Goal: Task Accomplishment & Management: Manage account settings

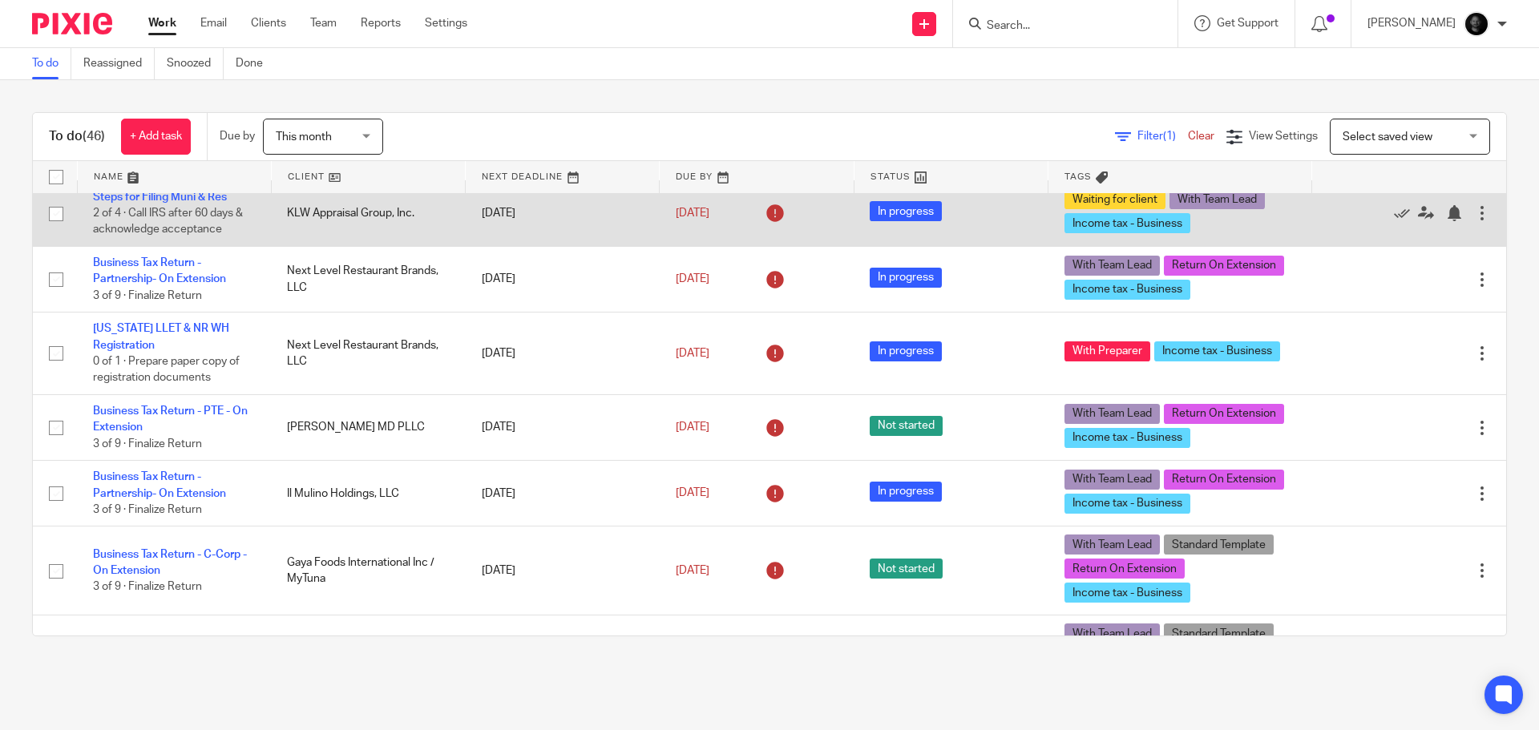
scroll to position [561, 0]
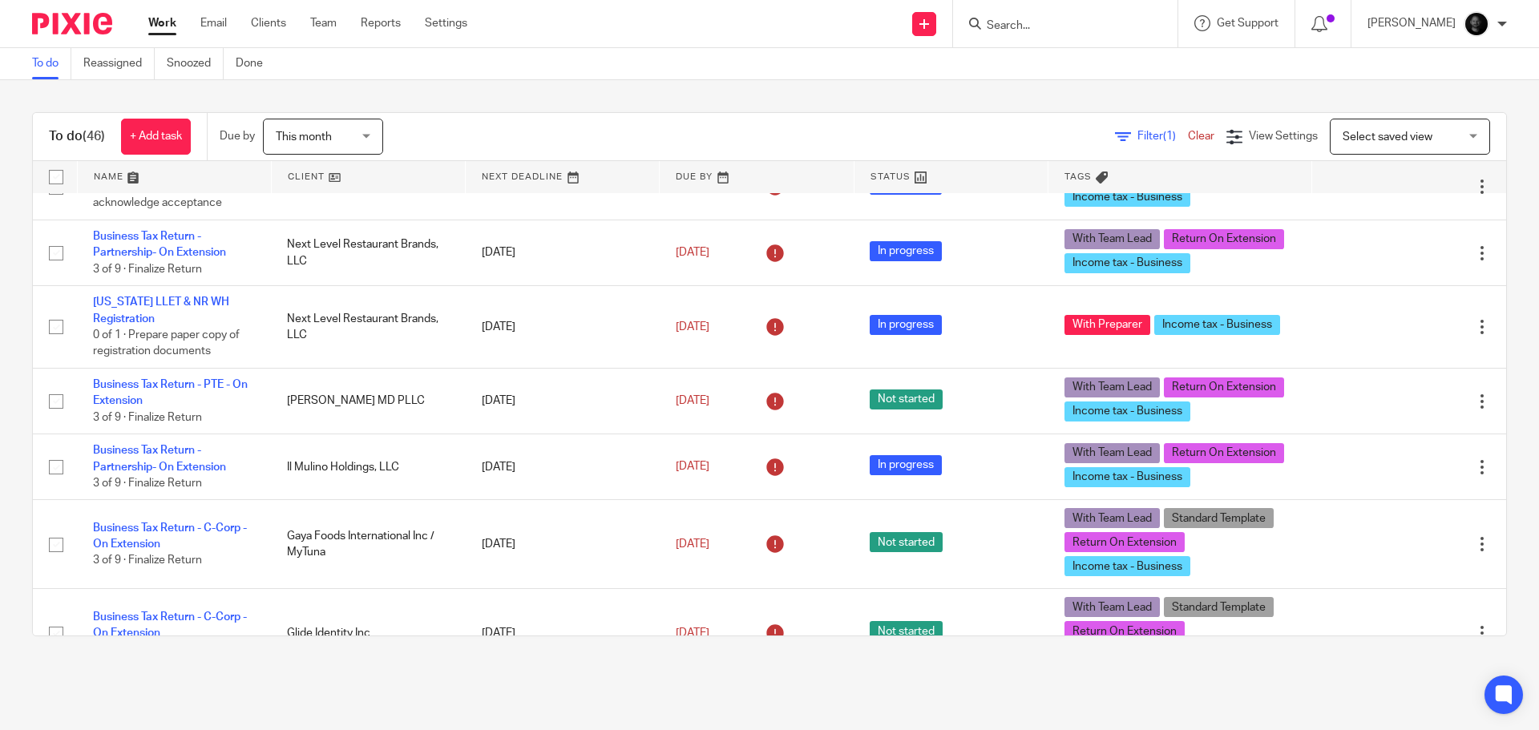
click at [1083, 20] on input "Search" at bounding box center [1057, 26] width 144 height 14
click at [1080, 23] on input "Search" at bounding box center [1057, 26] width 144 height 14
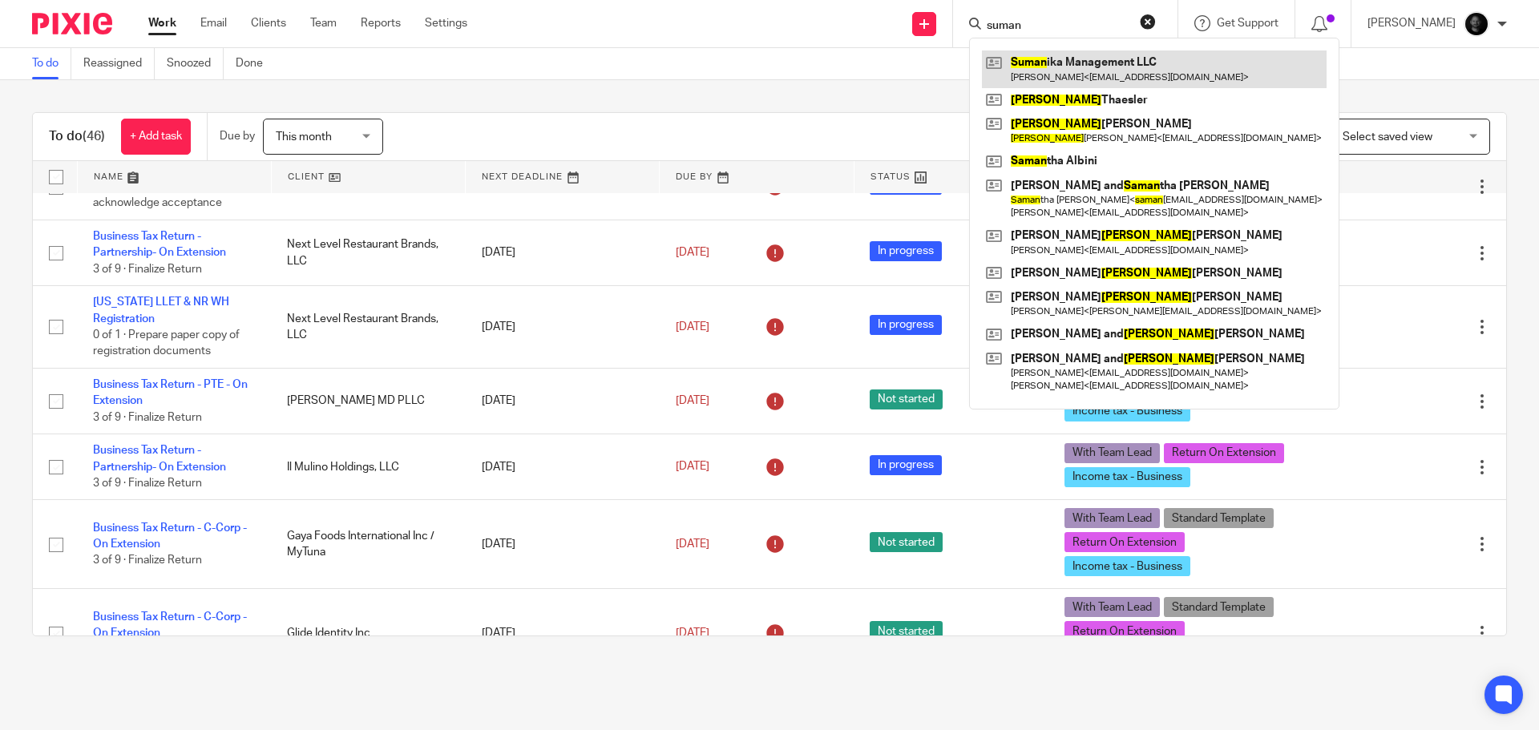
type input "suman"
click at [1100, 61] on link at bounding box center [1154, 69] width 345 height 37
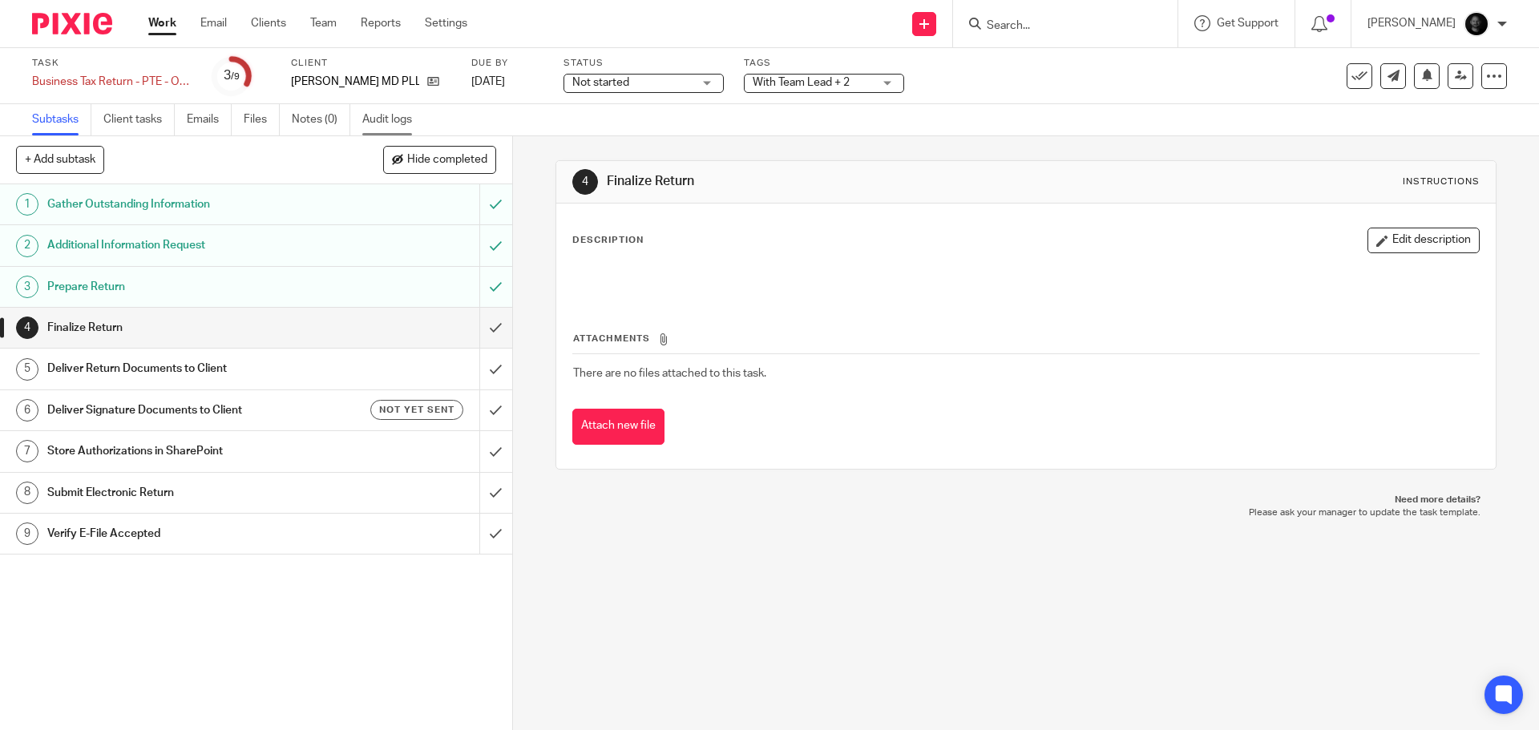
click at [402, 125] on link "Audit logs" at bounding box center [393, 119] width 62 height 31
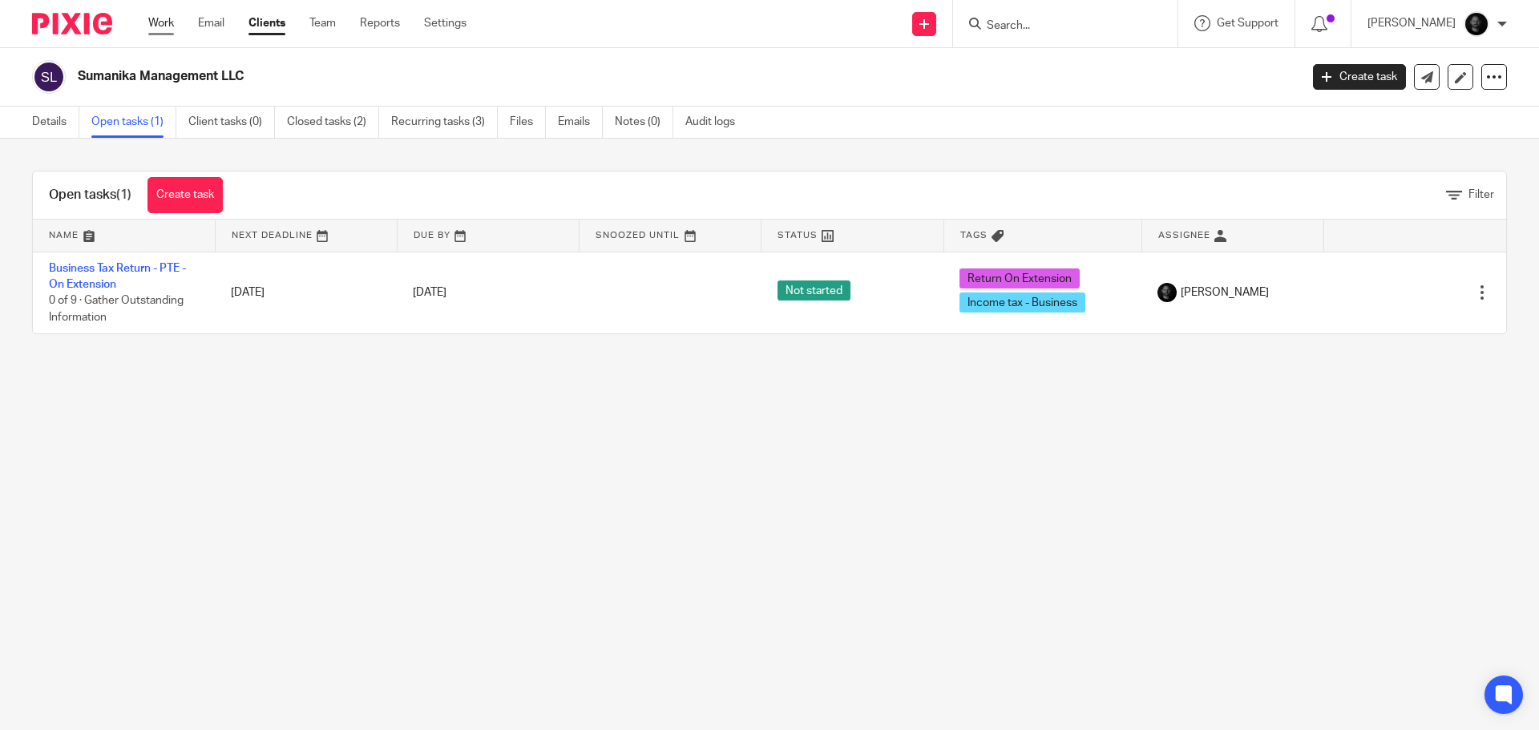
click at [151, 26] on link "Work" at bounding box center [161, 23] width 26 height 16
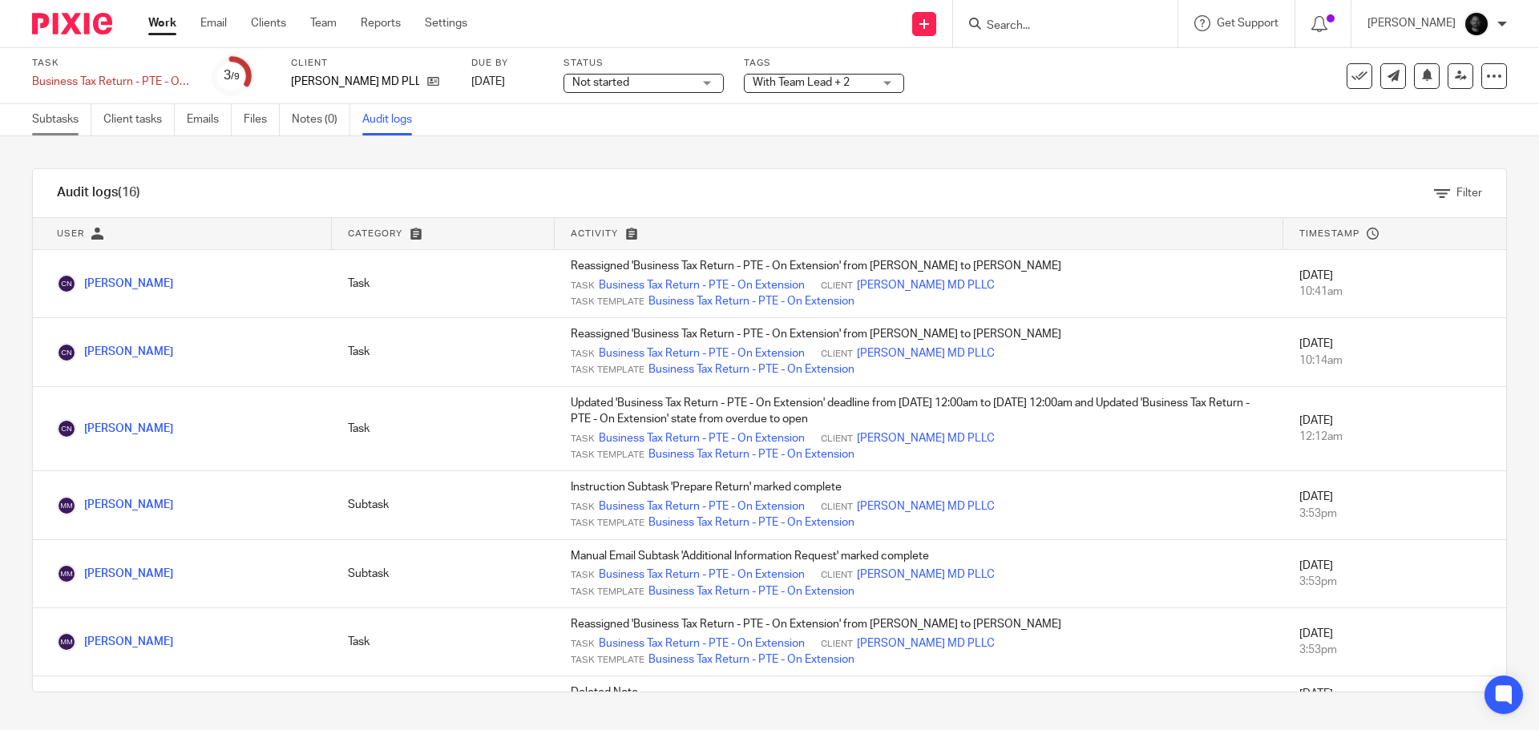
click at [72, 124] on link "Subtasks" at bounding box center [61, 119] width 59 height 31
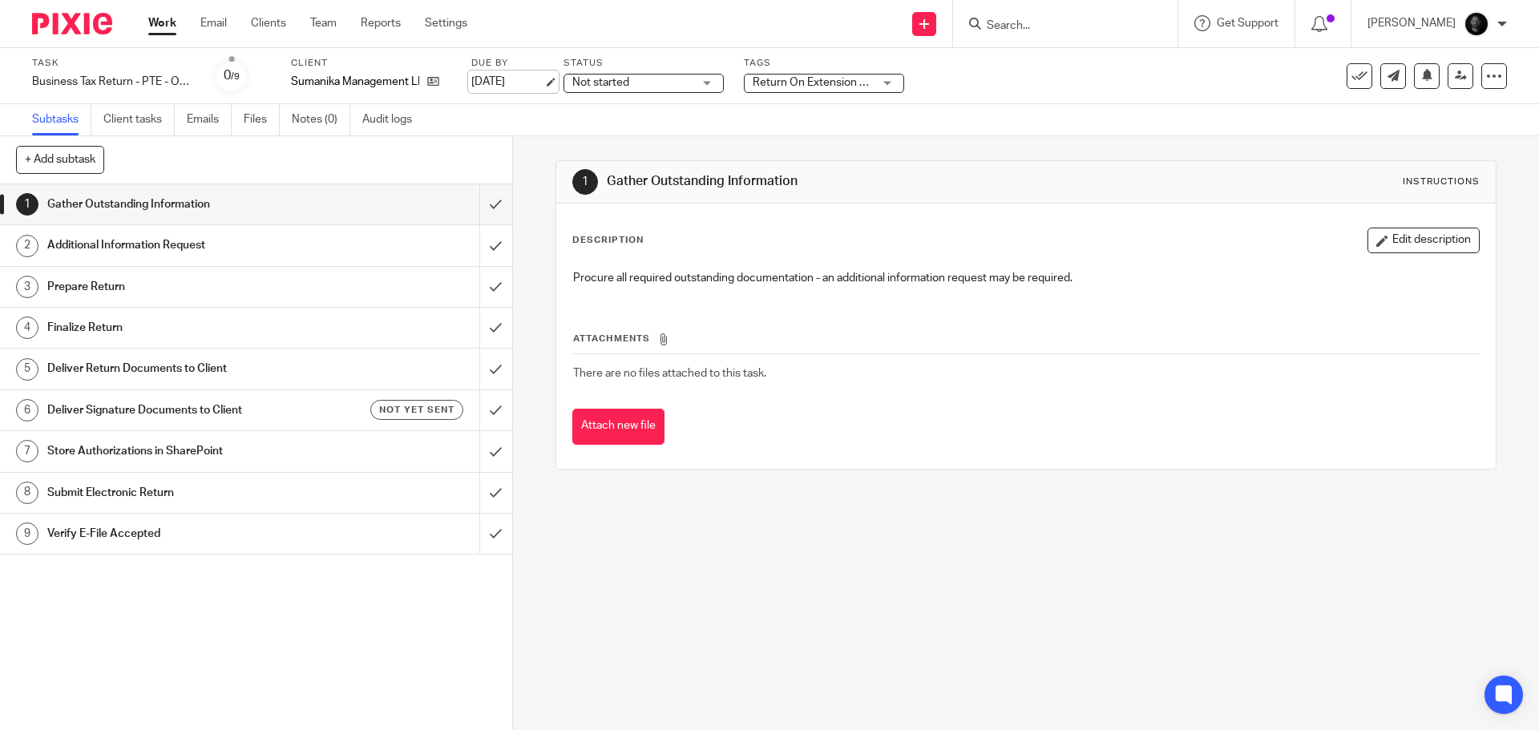
click at [544, 83] on link "Sep 15, 2025" at bounding box center [507, 82] width 72 height 17
click at [838, 86] on span "Return On Extension + 1" at bounding box center [814, 82] width 122 height 11
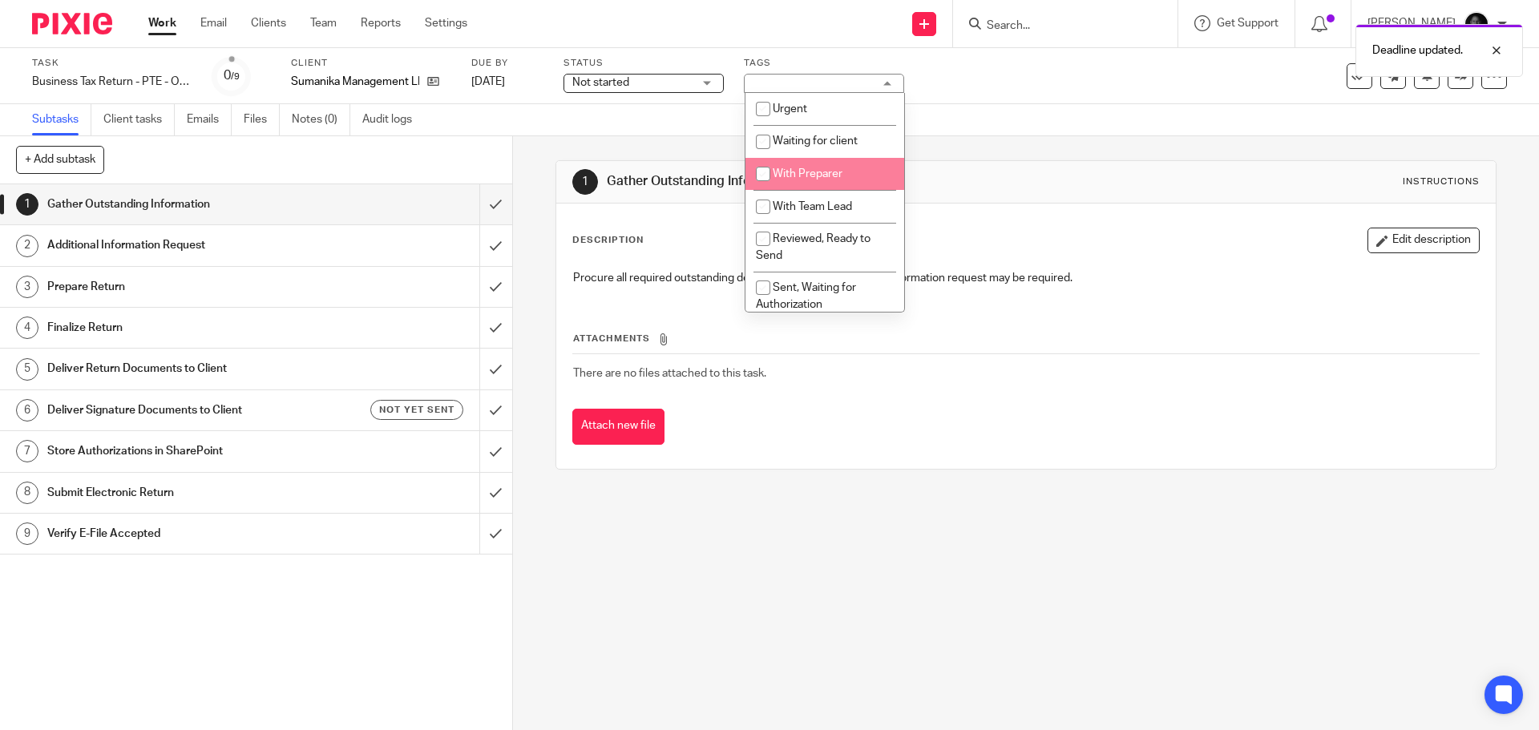
click at [798, 183] on li "With Preparer" at bounding box center [825, 174] width 159 height 33
checkbox input "true"
click at [525, 183] on div "1 Gather Outstanding Information Instructions Description Edit description Proc…" at bounding box center [1026, 433] width 1026 height 594
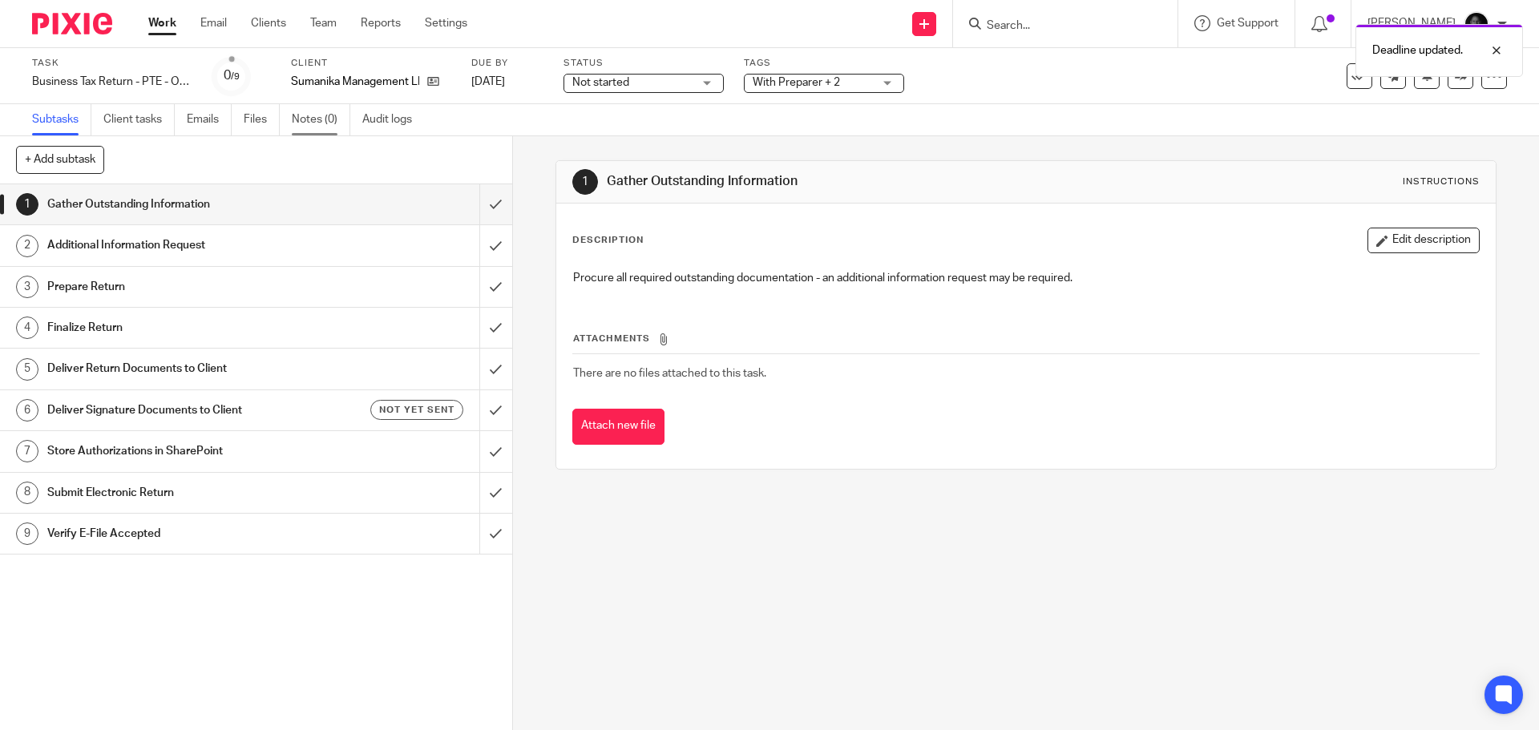
click at [311, 119] on link "Notes (0)" at bounding box center [321, 119] width 59 height 31
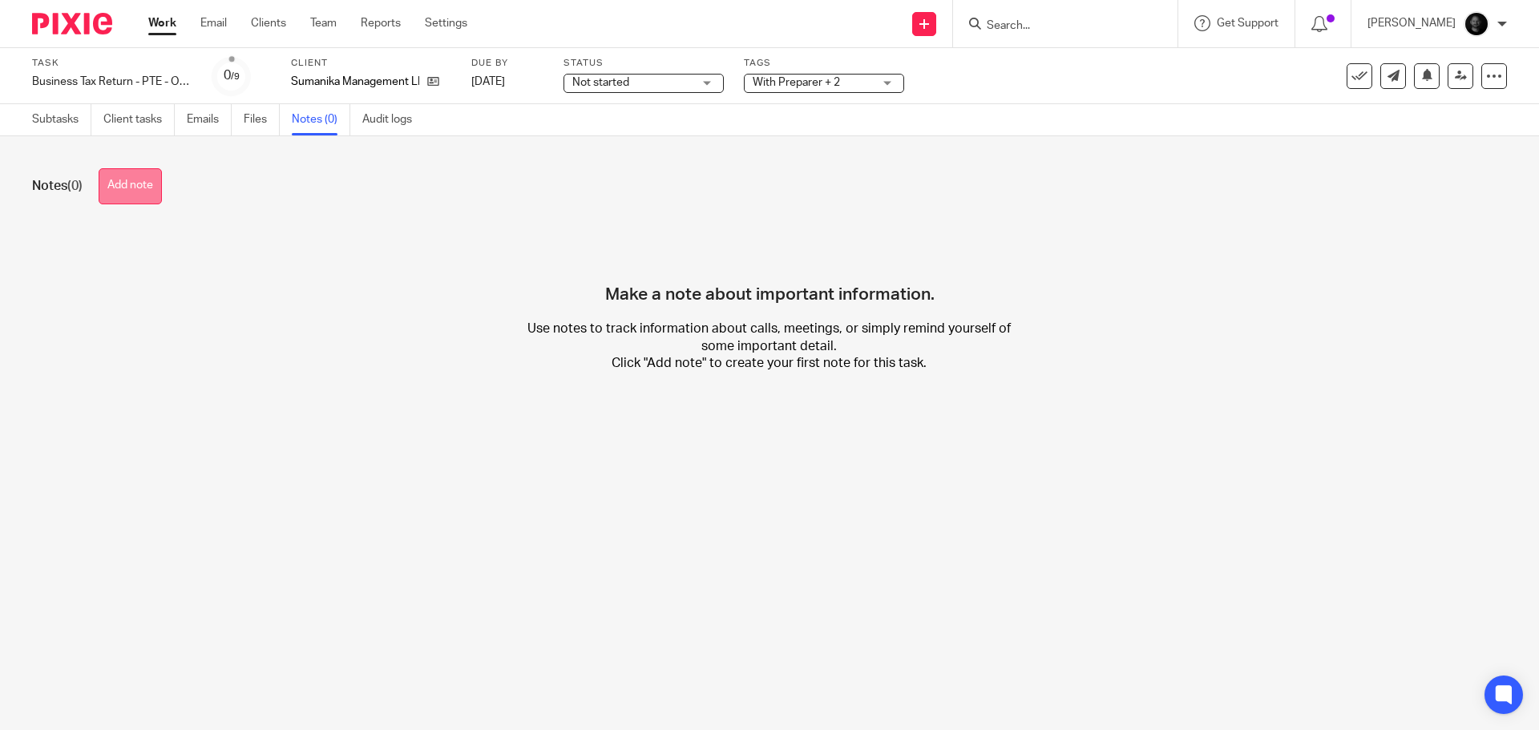
click at [144, 182] on button "Add note" at bounding box center [130, 186] width 63 height 36
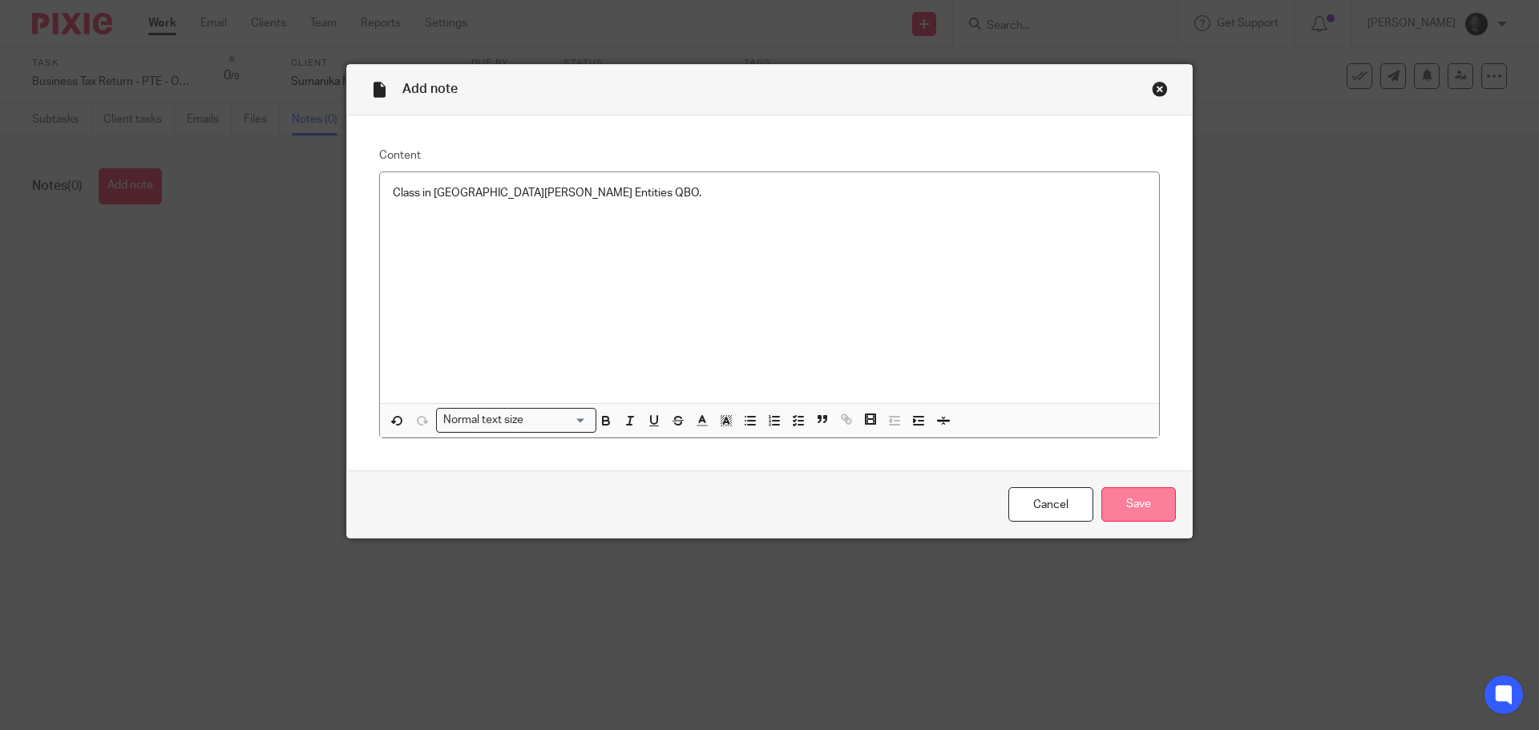
click at [1119, 500] on input "Save" at bounding box center [1138, 504] width 75 height 34
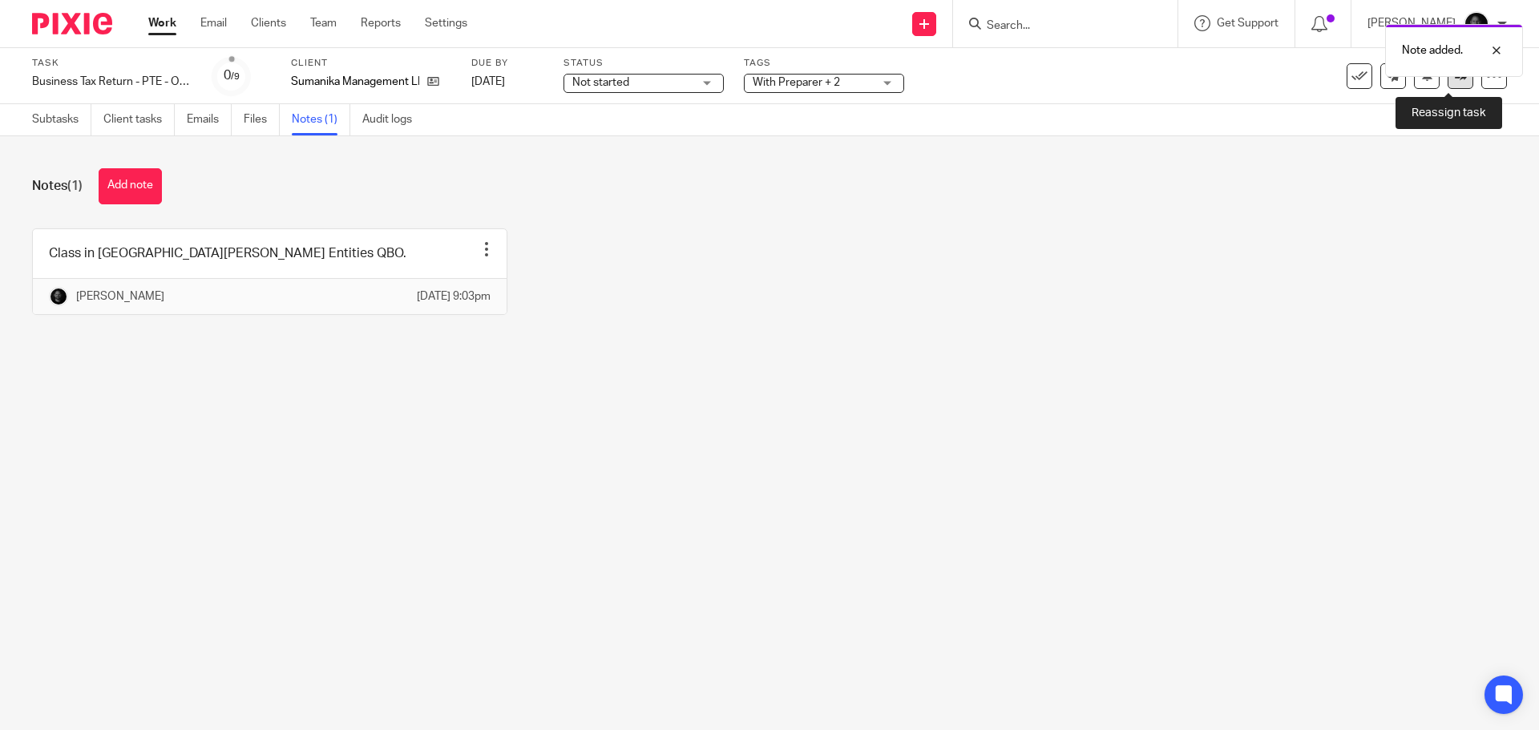
click at [1455, 79] on icon at bounding box center [1461, 76] width 12 height 12
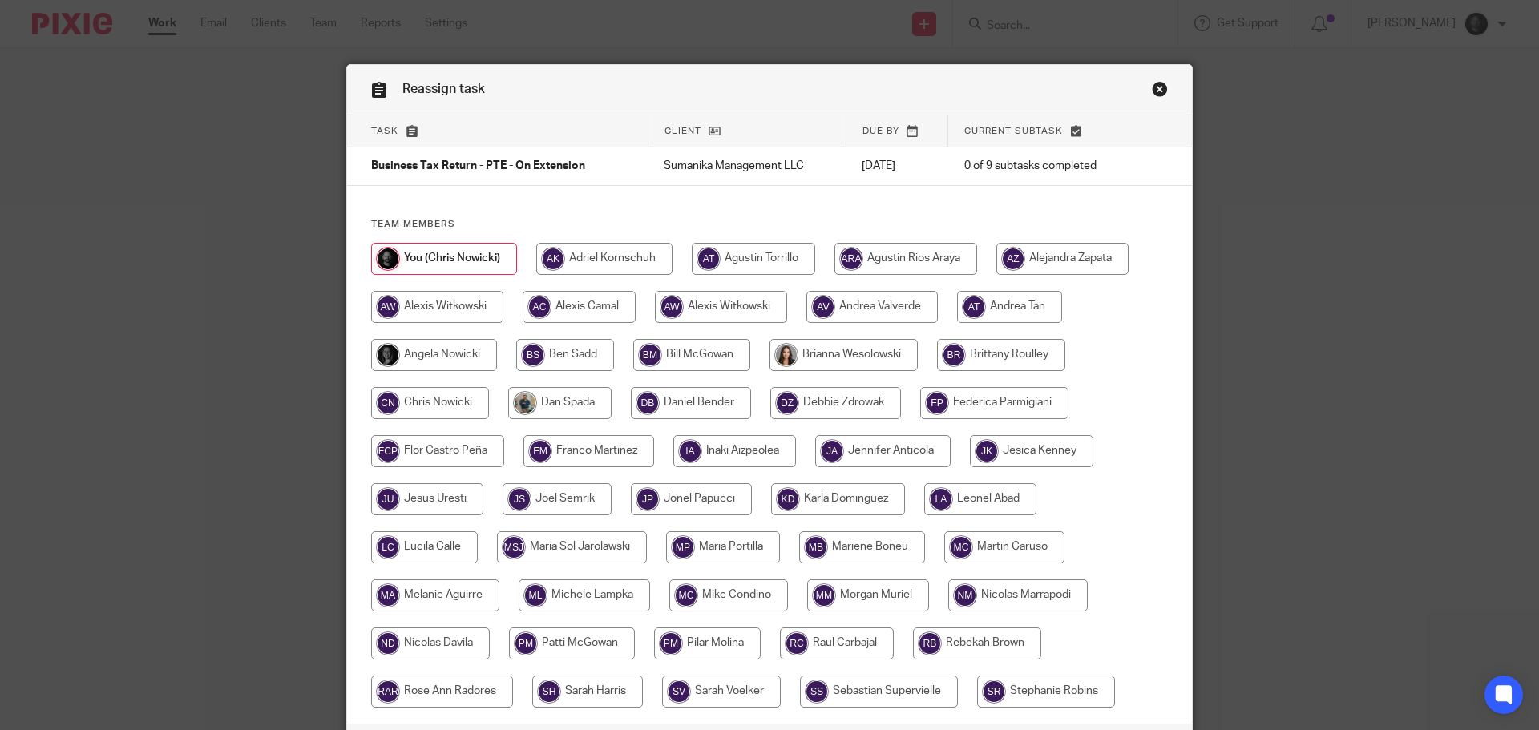
click at [483, 311] on input "radio" at bounding box center [437, 307] width 132 height 32
radio input "true"
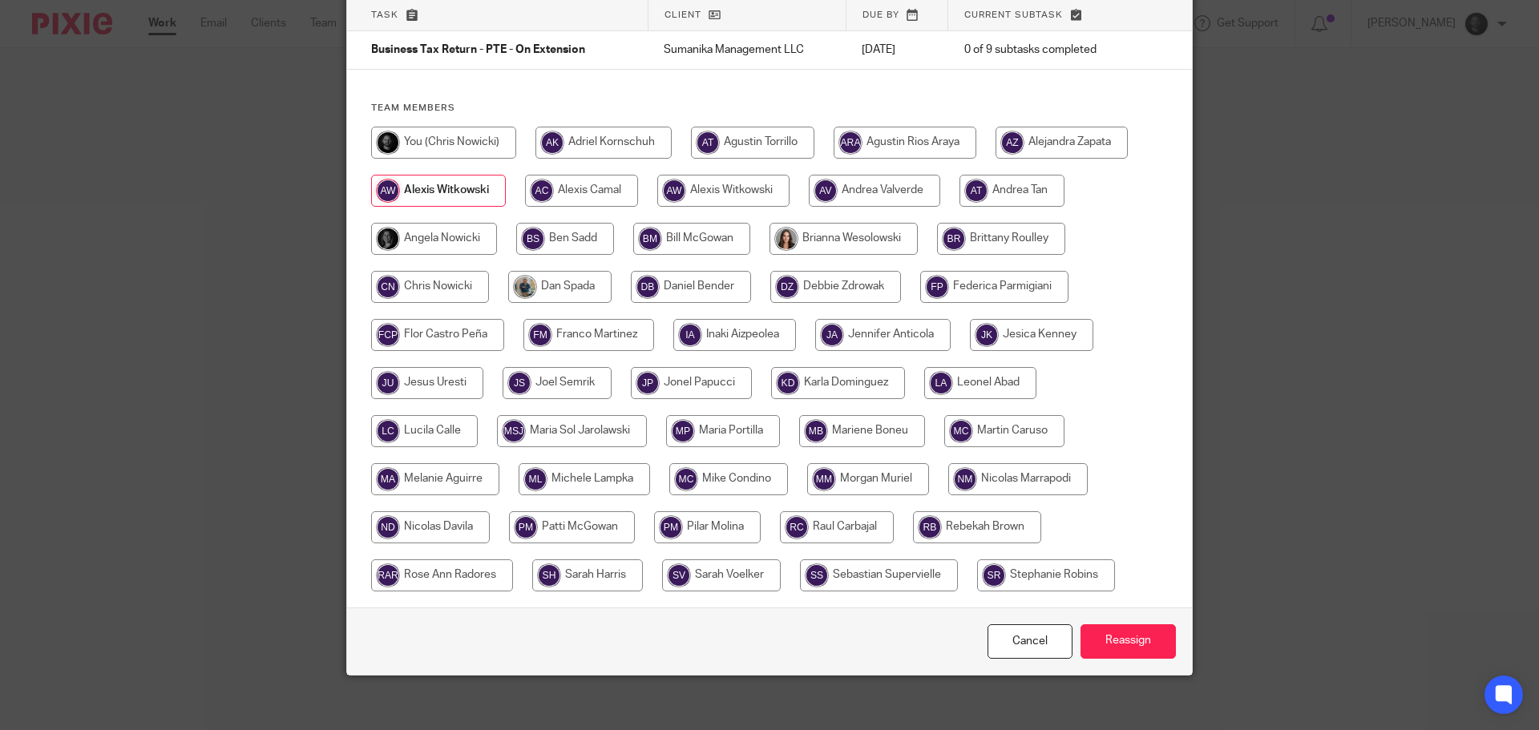
scroll to position [126, 0]
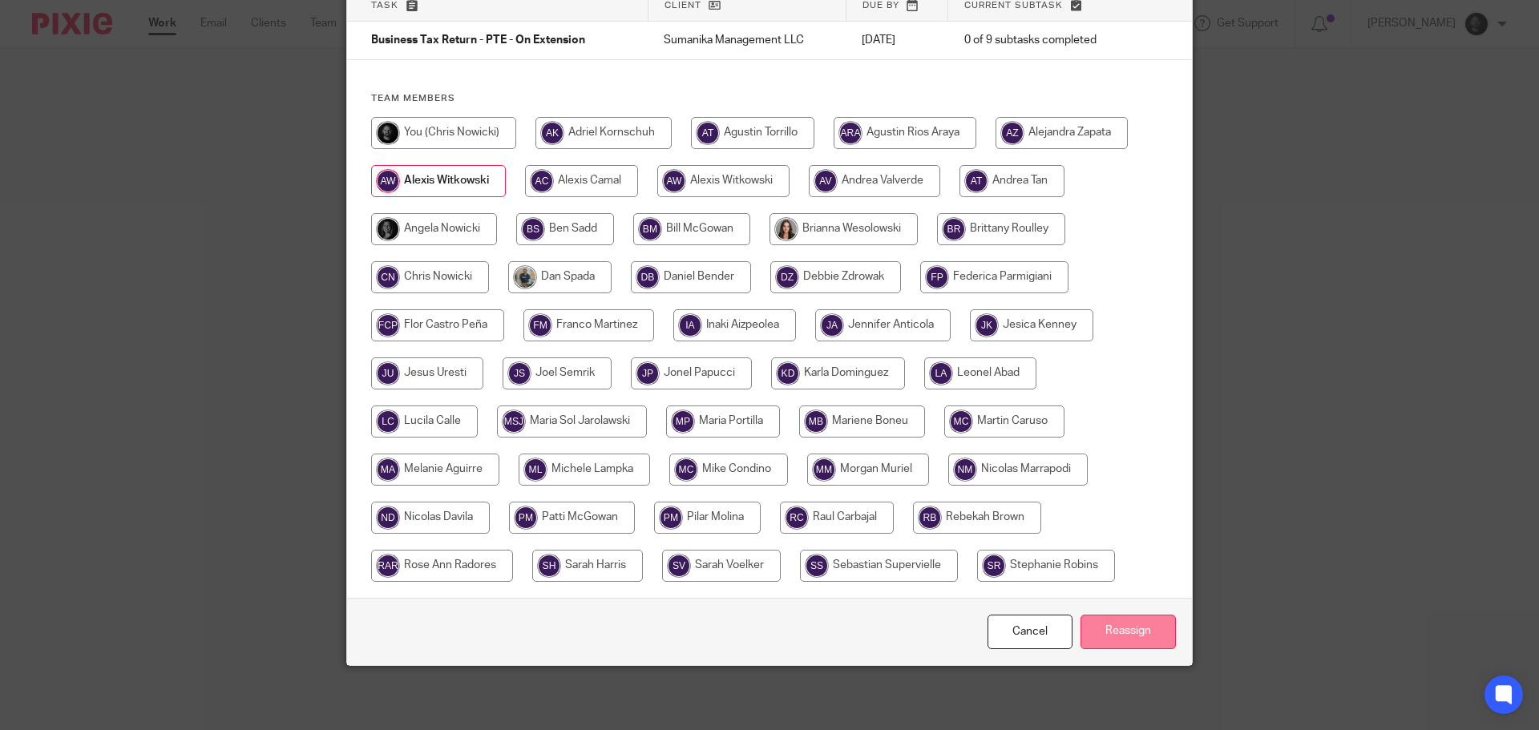
click at [1125, 644] on input "Reassign" at bounding box center [1128, 632] width 95 height 34
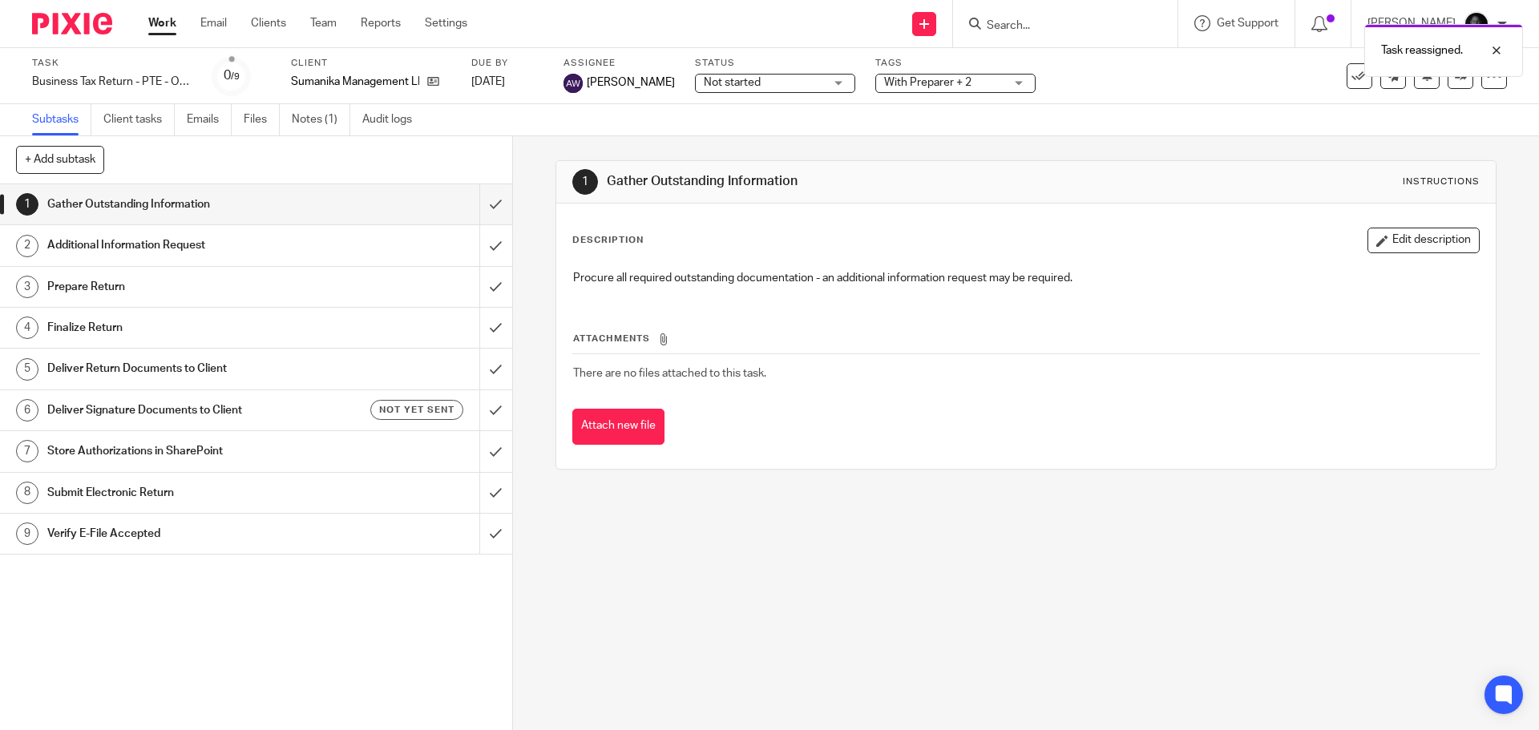
click at [1021, 27] on div "Task reassigned." at bounding box center [1147, 46] width 754 height 61
click at [1026, 22] on div "Task reassigned." at bounding box center [1147, 46] width 754 height 61
click at [1025, 25] on input "Search" at bounding box center [1057, 26] width 144 height 14
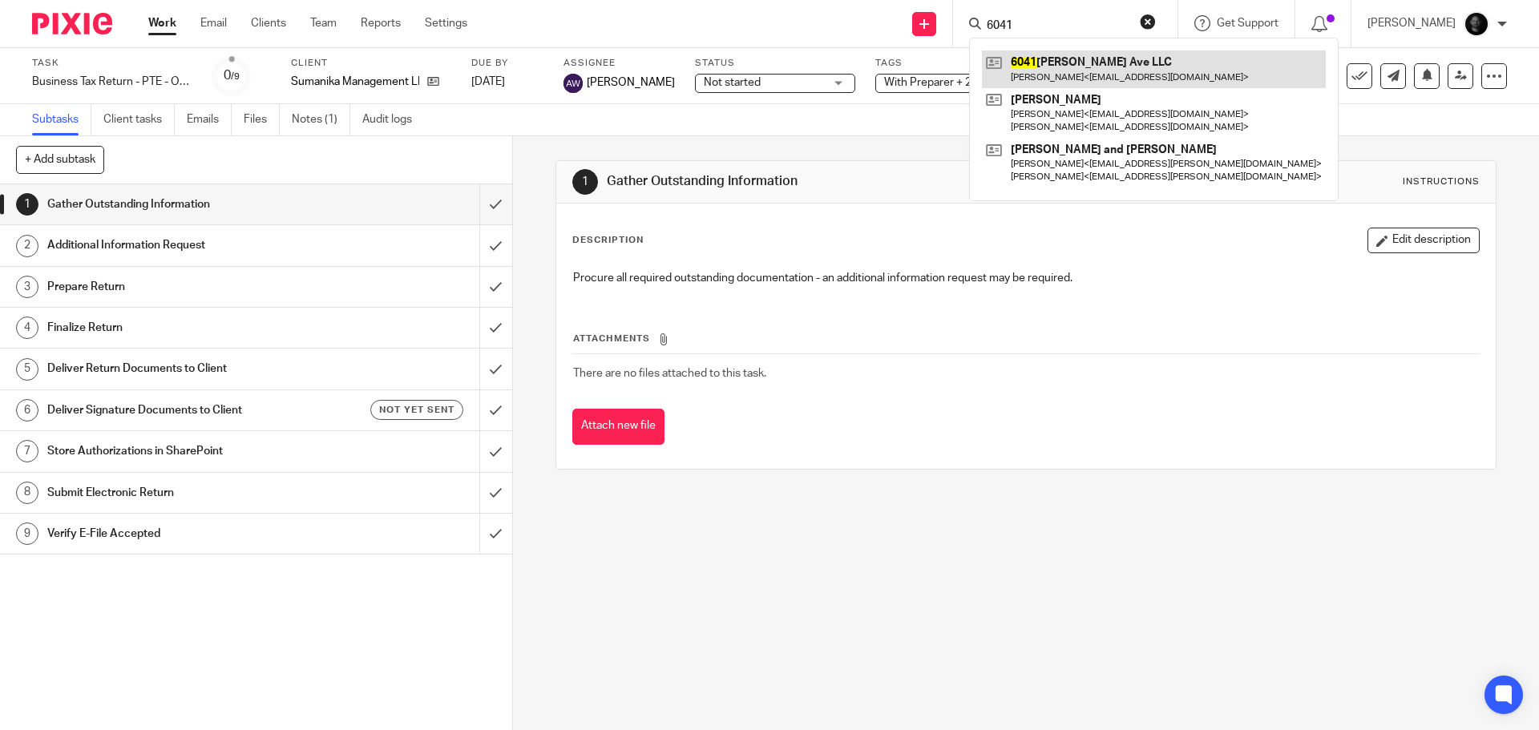
type input "6041"
click at [1077, 64] on link at bounding box center [1154, 69] width 344 height 37
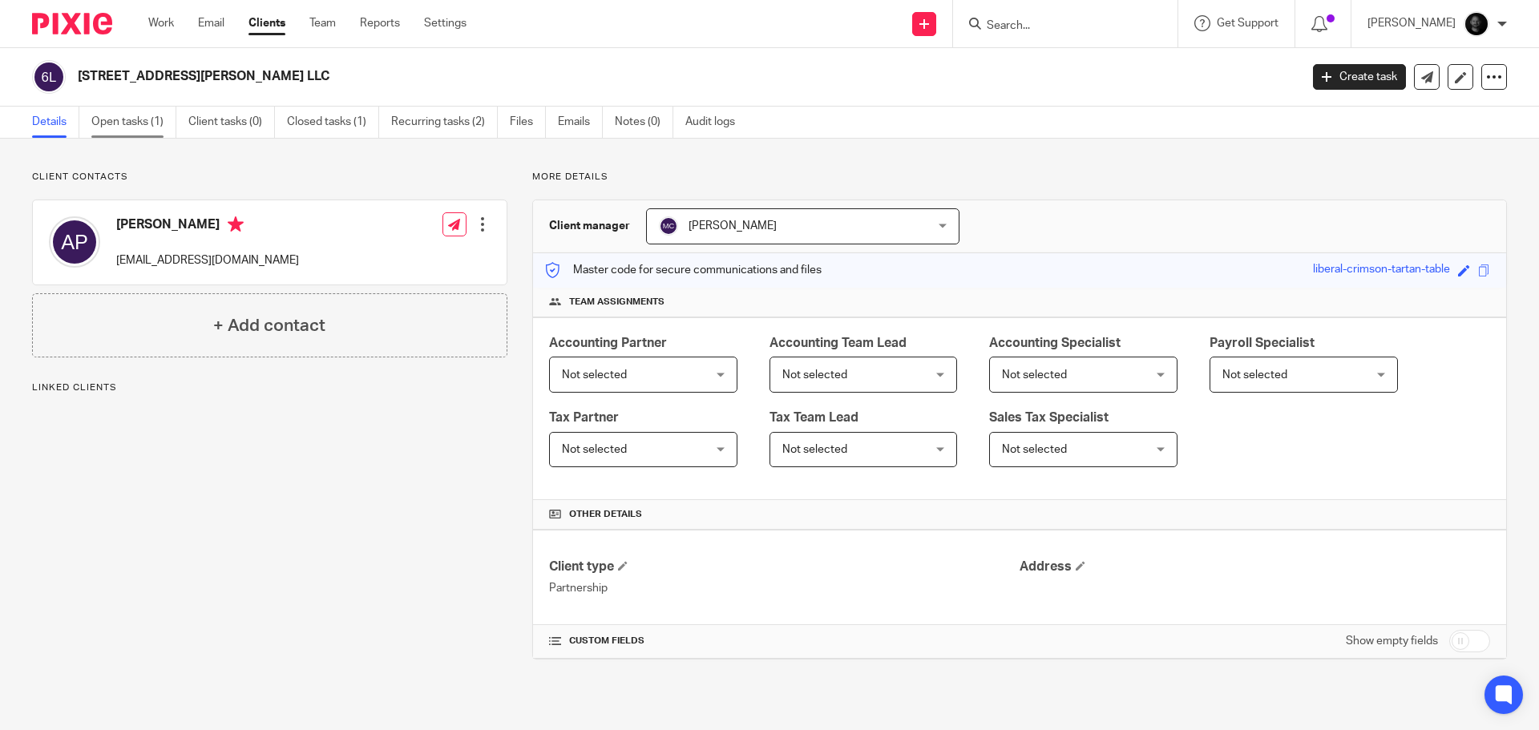
click at [135, 127] on link "Open tasks (1)" at bounding box center [133, 122] width 85 height 31
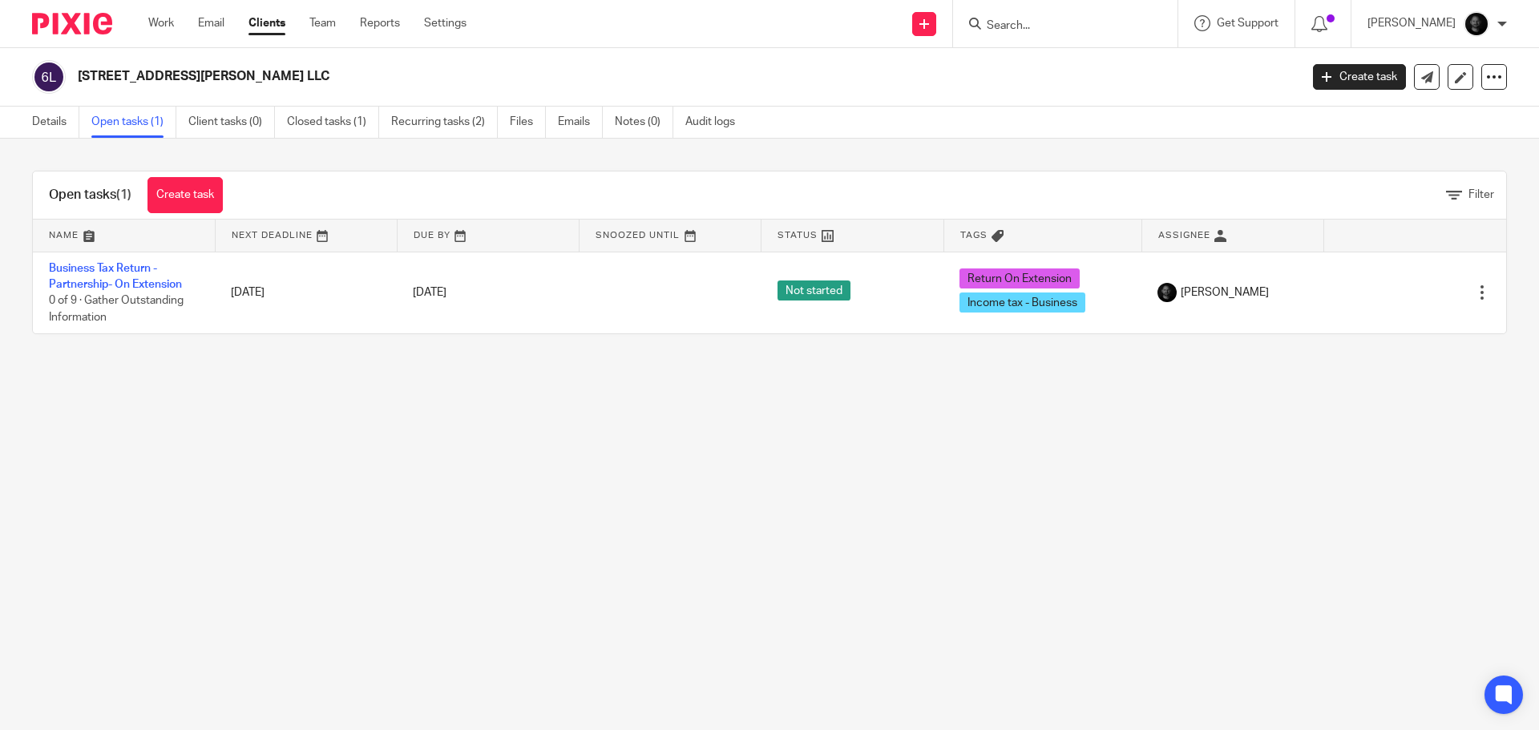
click at [1044, 21] on input "Search" at bounding box center [1057, 26] width 144 height 14
type input "11"
click at [1066, 58] on link at bounding box center [1117, 69] width 271 height 37
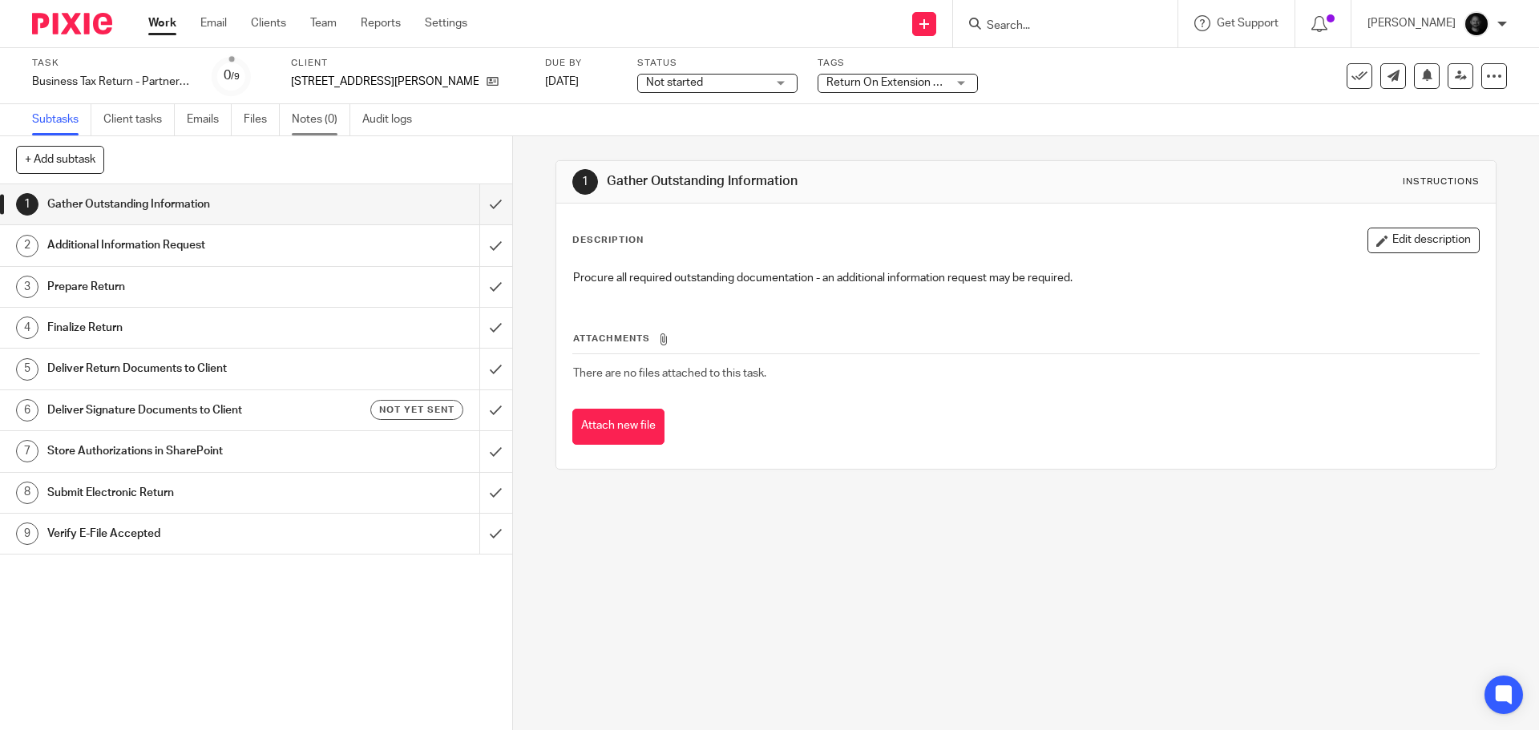
click at [323, 122] on link "Notes (0)" at bounding box center [321, 119] width 59 height 31
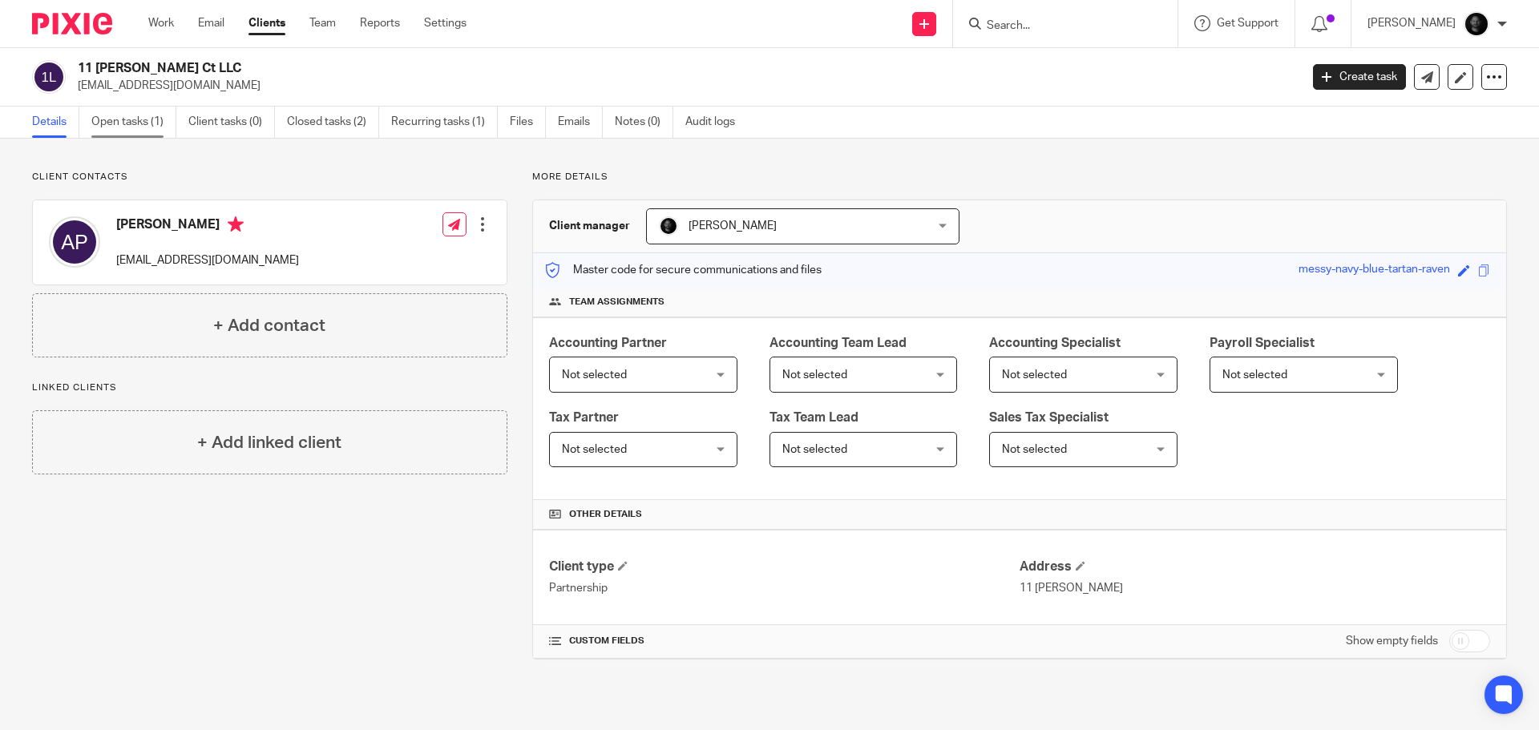
click at [154, 133] on link "Open tasks (1)" at bounding box center [133, 122] width 85 height 31
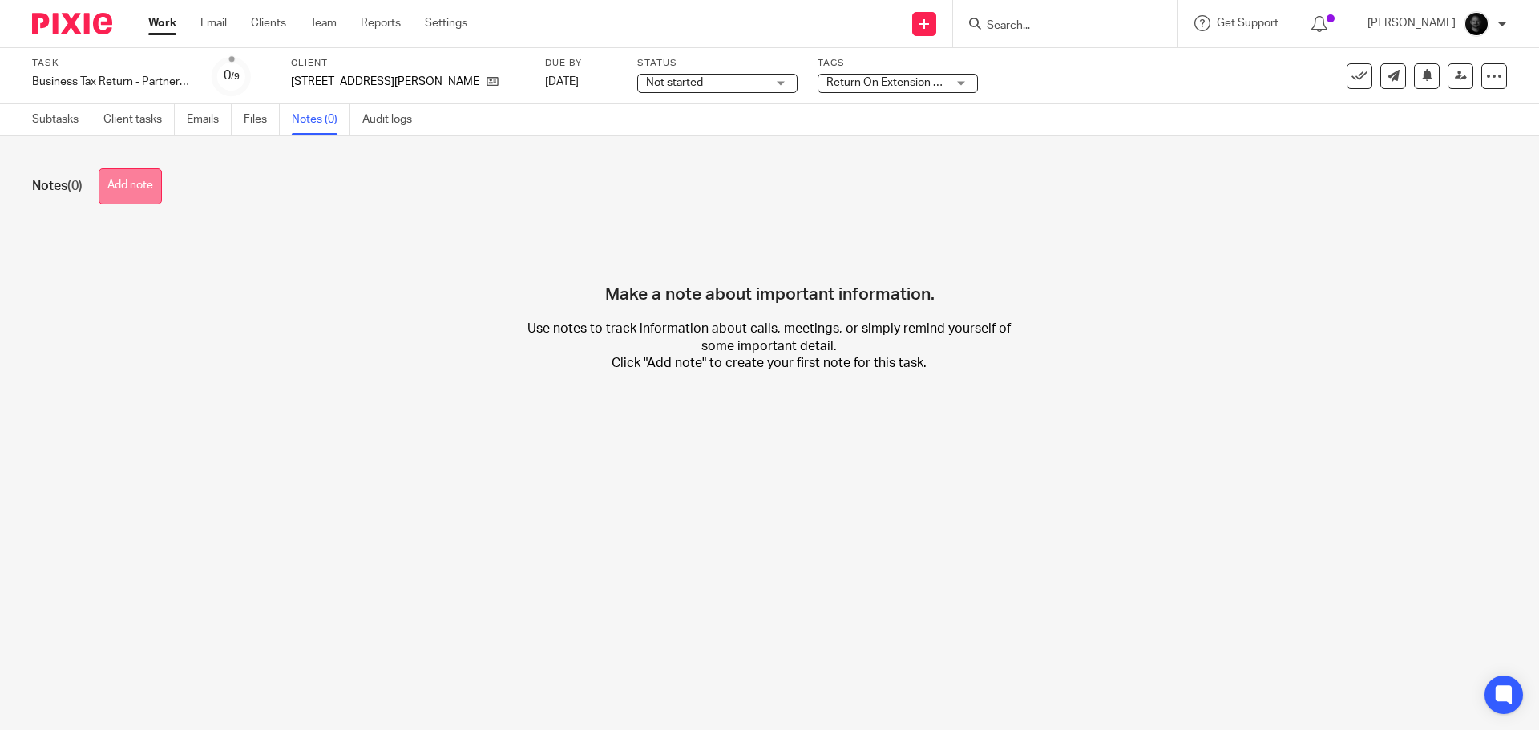
click at [124, 173] on button "Add note" at bounding box center [130, 186] width 63 height 36
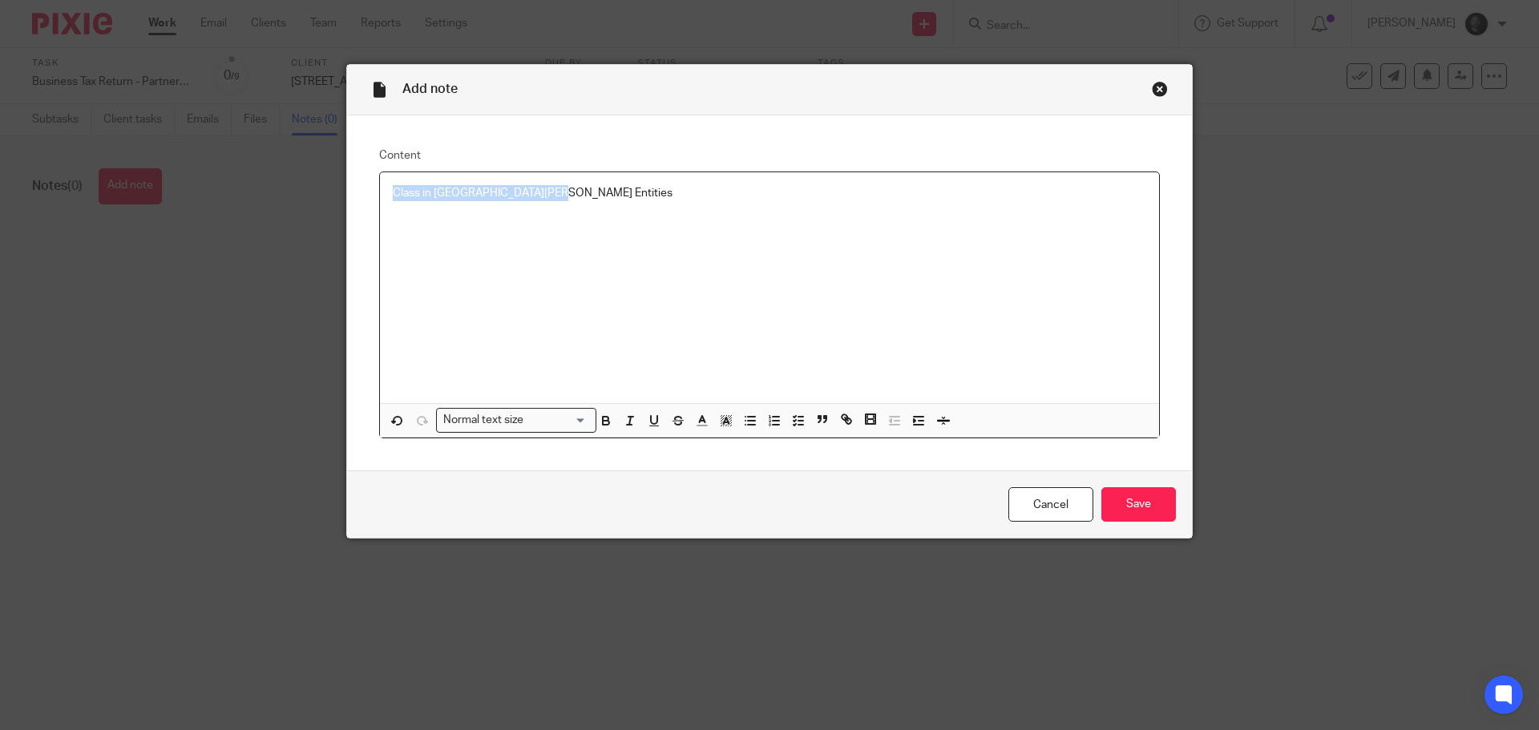
drag, startPoint x: 549, startPoint y: 191, endPoint x: 252, endPoint y: 191, distance: 297.4
click at [252, 191] on div "Add note Content Class in Amandeep Pal Entities Normal text size Loading... Rem…" at bounding box center [769, 365] width 1539 height 730
copy p "Class in [GEOGRAPHIC_DATA][PERSON_NAME] Entities"
click at [1133, 497] on input "Save" at bounding box center [1138, 504] width 75 height 34
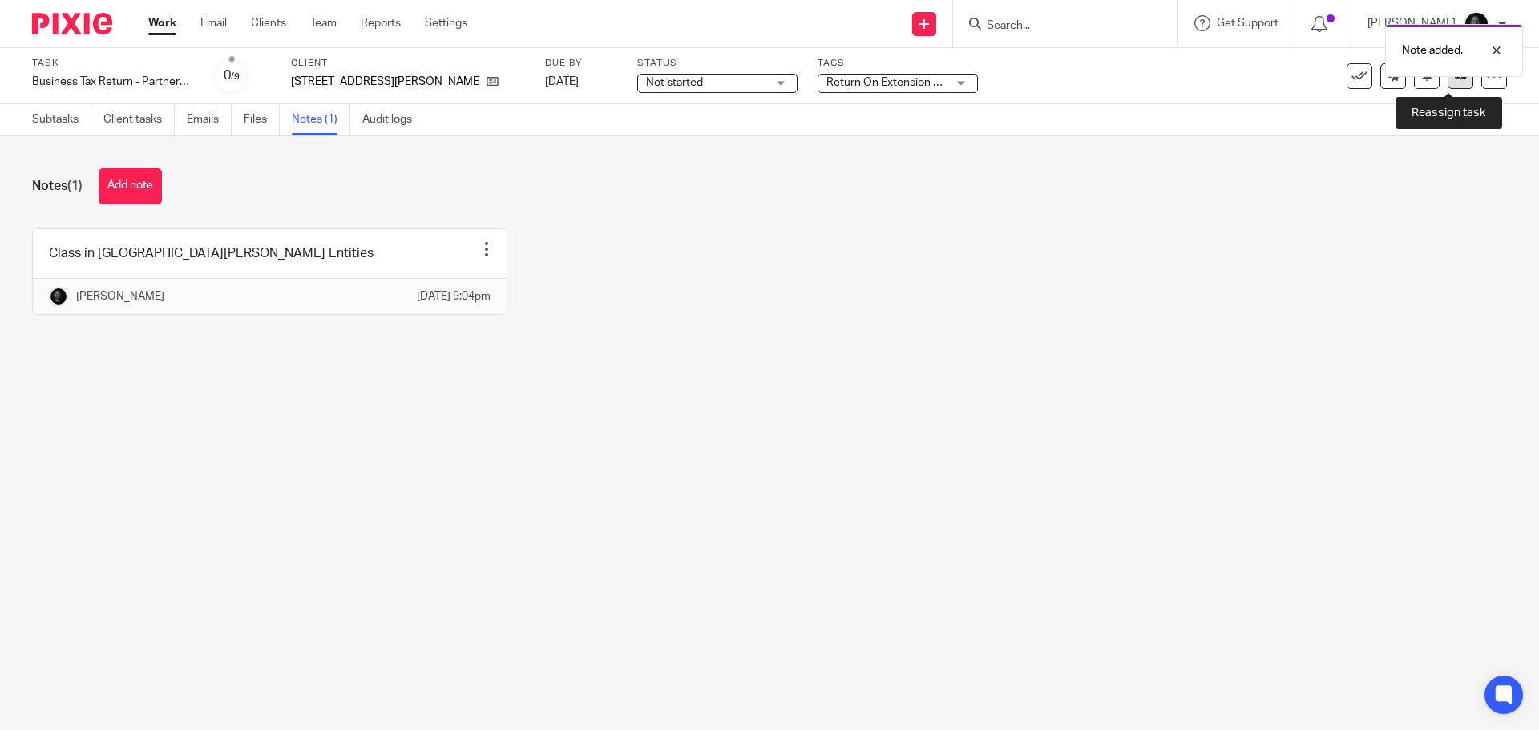
click at [1451, 83] on link at bounding box center [1461, 76] width 26 height 26
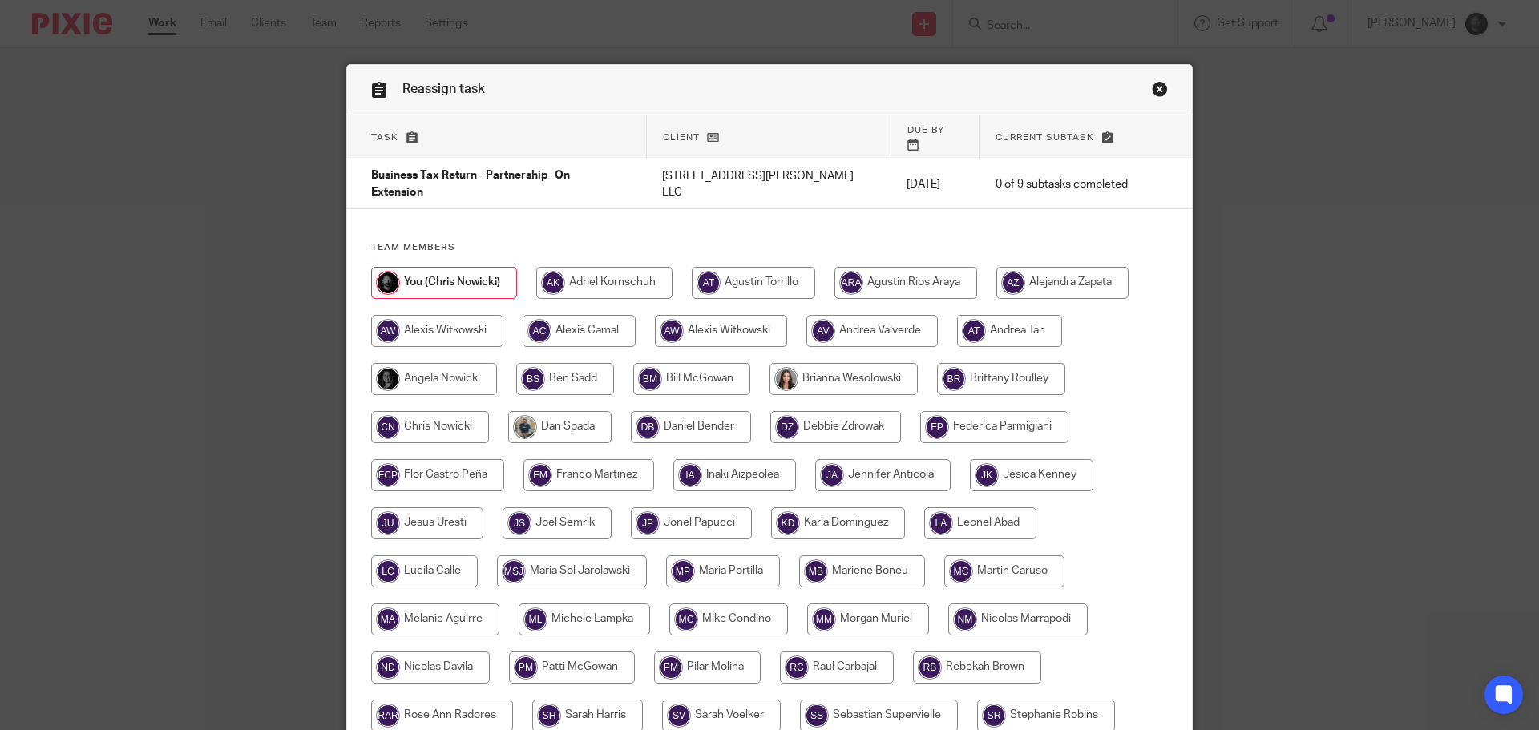
click at [446, 315] on input "radio" at bounding box center [437, 331] width 132 height 32
radio input "true"
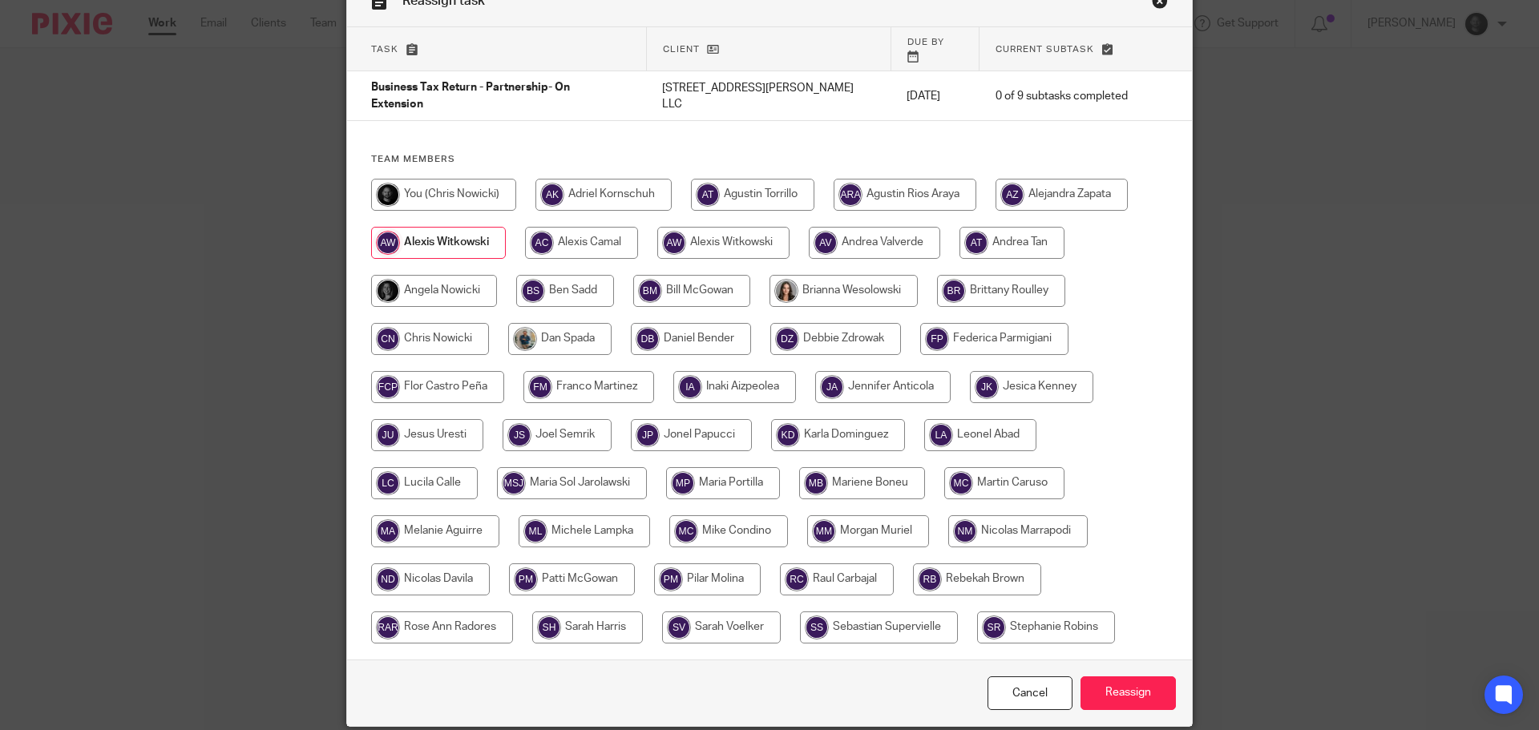
scroll to position [126, 0]
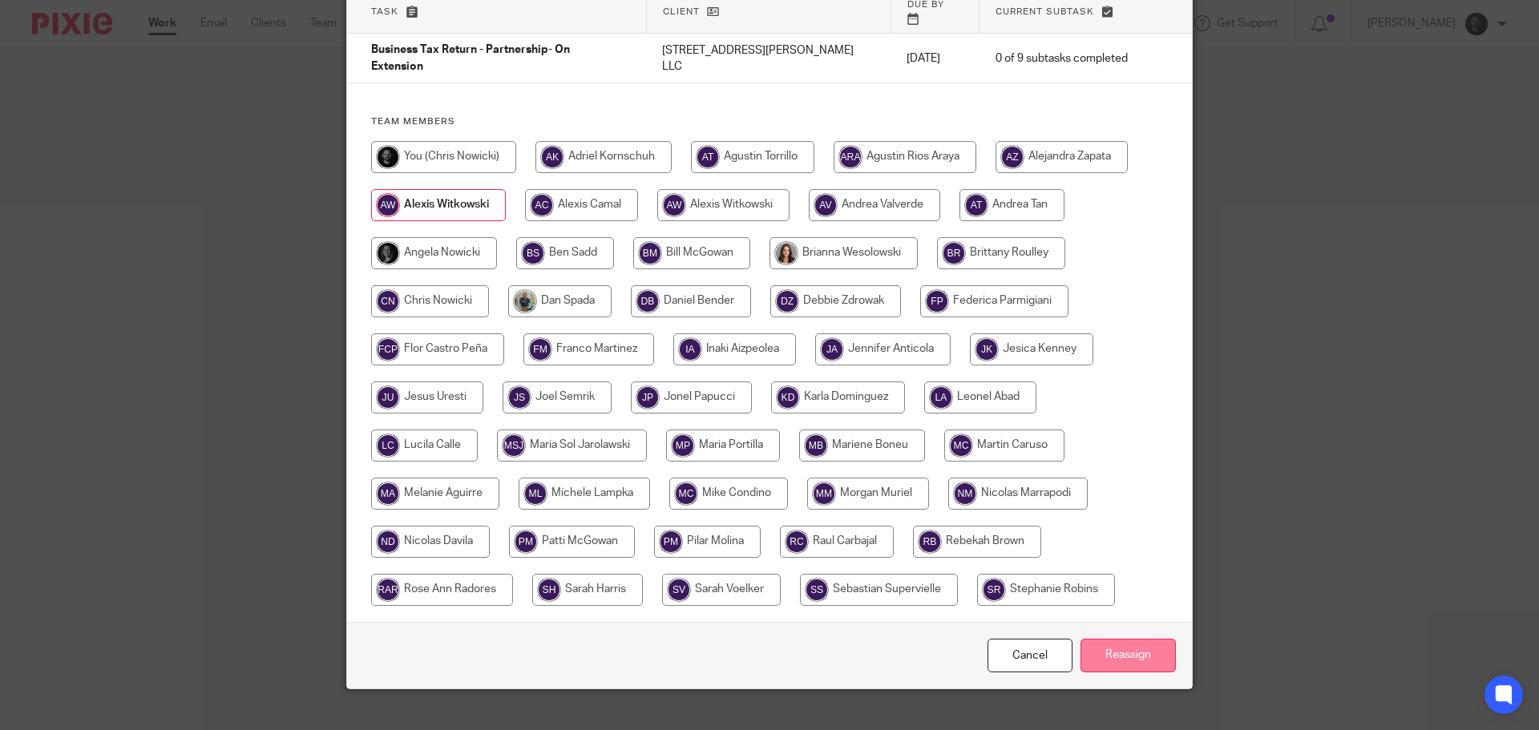
click at [1112, 639] on input "Reassign" at bounding box center [1128, 656] width 95 height 34
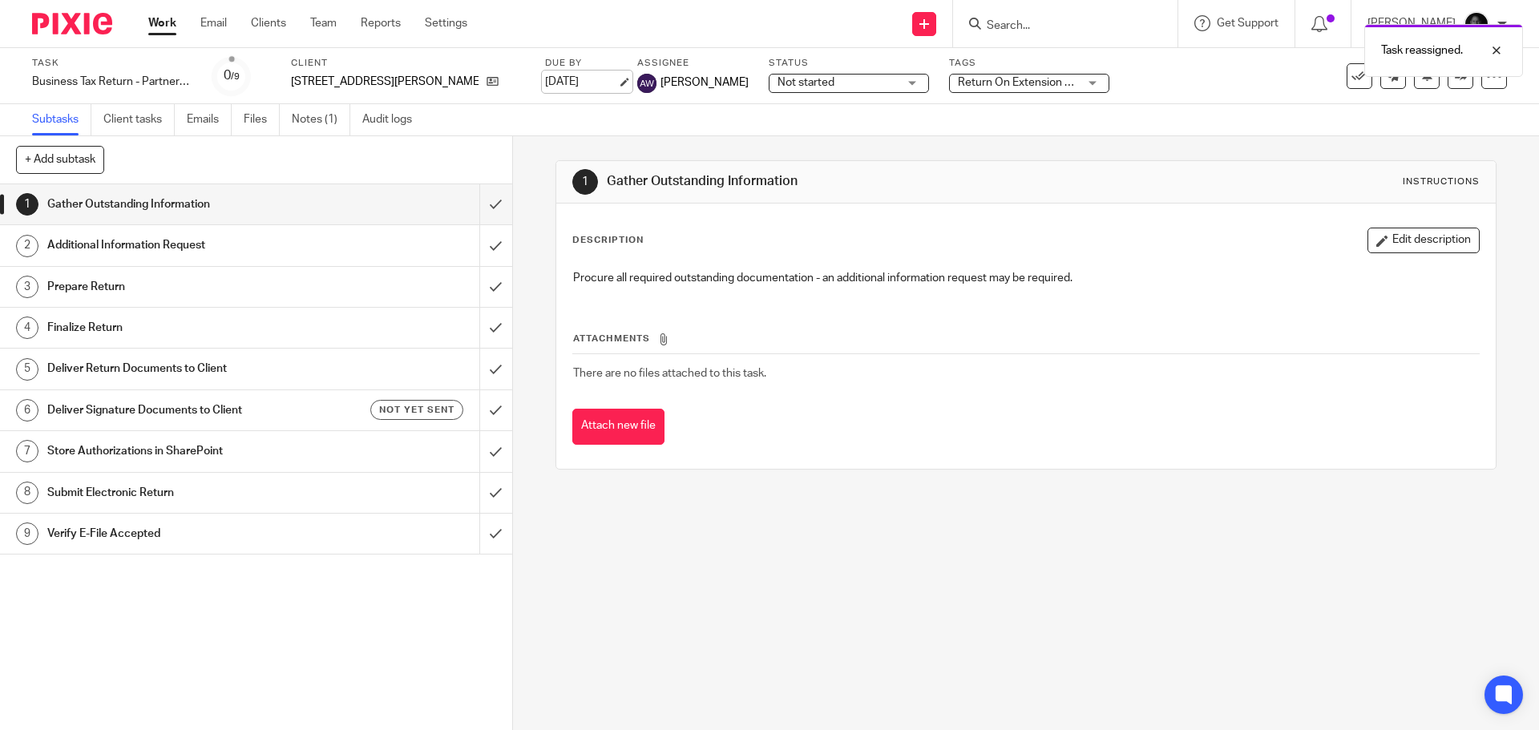
click at [545, 83] on link "[DATE]" at bounding box center [581, 82] width 72 height 17
click at [787, 122] on div "Task reassigned. Deadline updated." at bounding box center [1147, 77] width 754 height 122
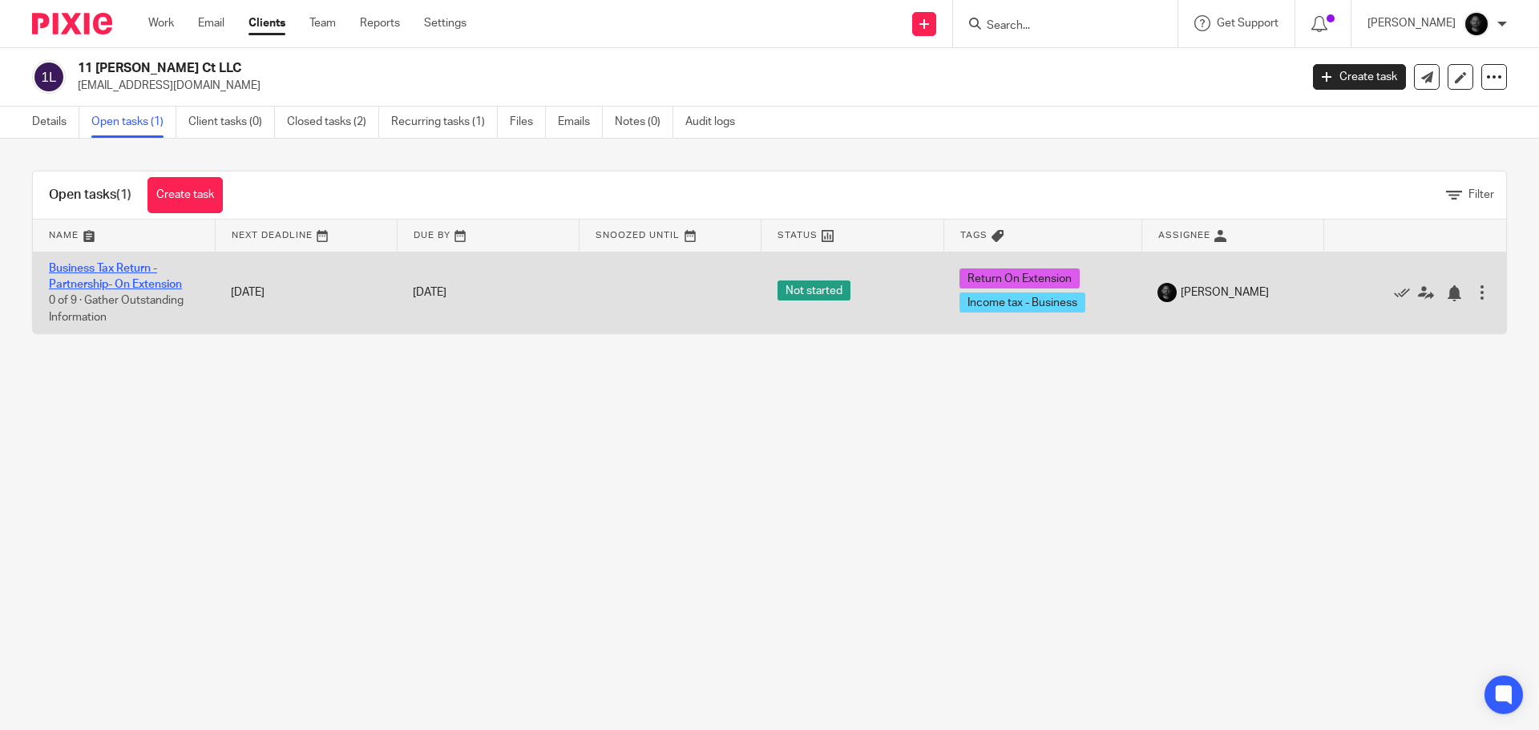
click at [119, 270] on link "Business Tax Return - Partnership- On Extension" at bounding box center [115, 276] width 133 height 27
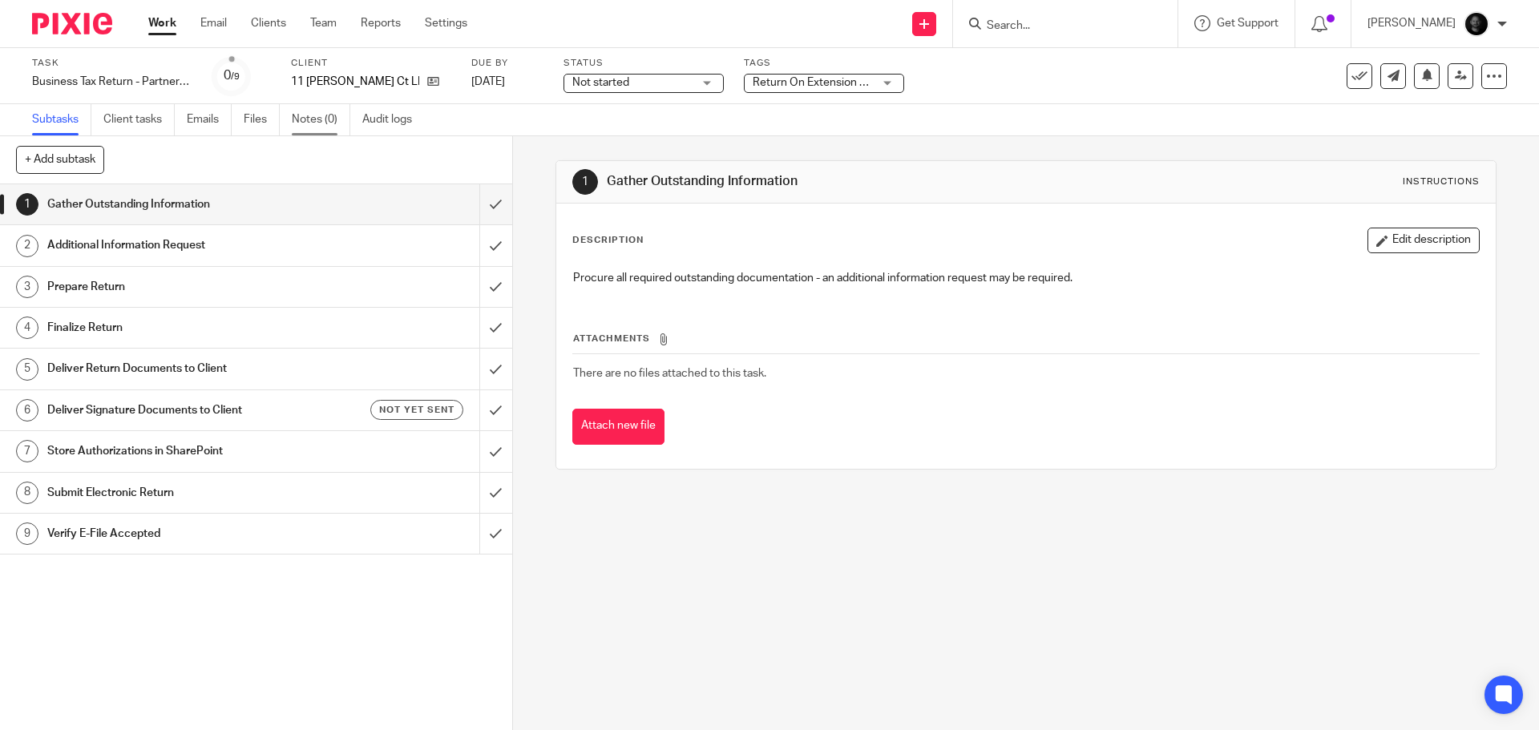
click at [329, 119] on link "Notes (0)" at bounding box center [321, 119] width 59 height 31
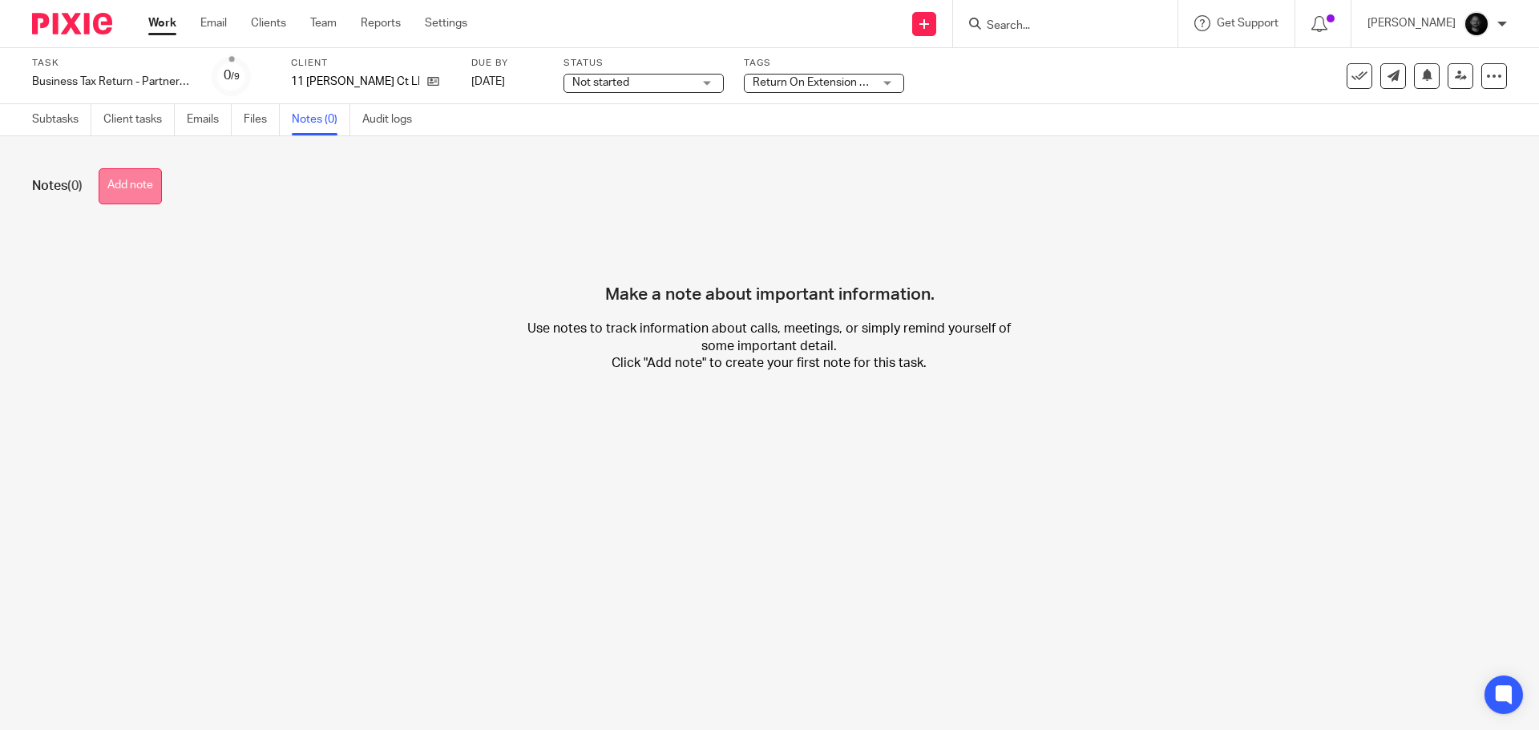
click at [156, 180] on button "Add note" at bounding box center [130, 186] width 63 height 36
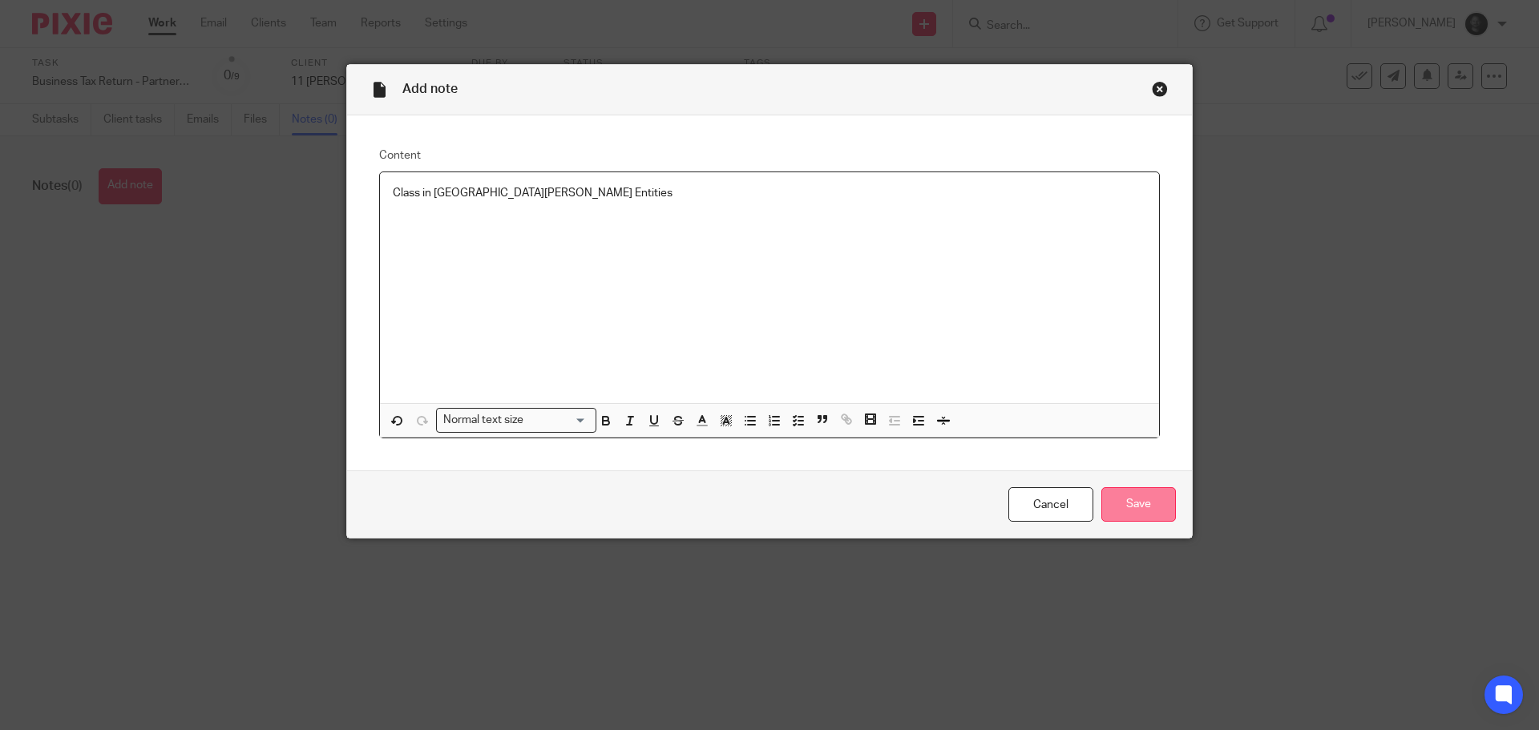
click at [1112, 501] on input "Save" at bounding box center [1138, 504] width 75 height 34
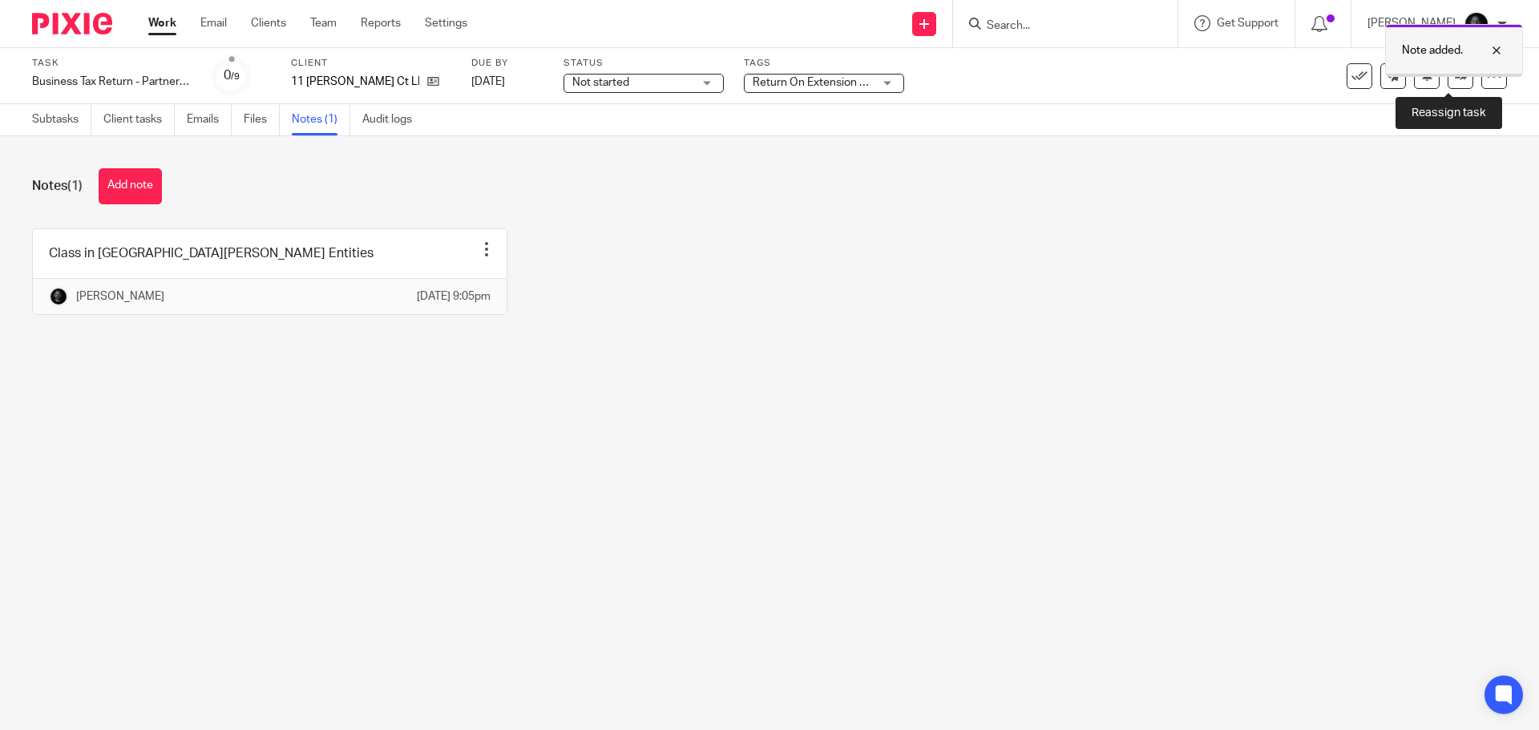
click at [1456, 75] on div at bounding box center [1454, 75] width 136 height 2
click at [1455, 78] on icon at bounding box center [1461, 76] width 12 height 12
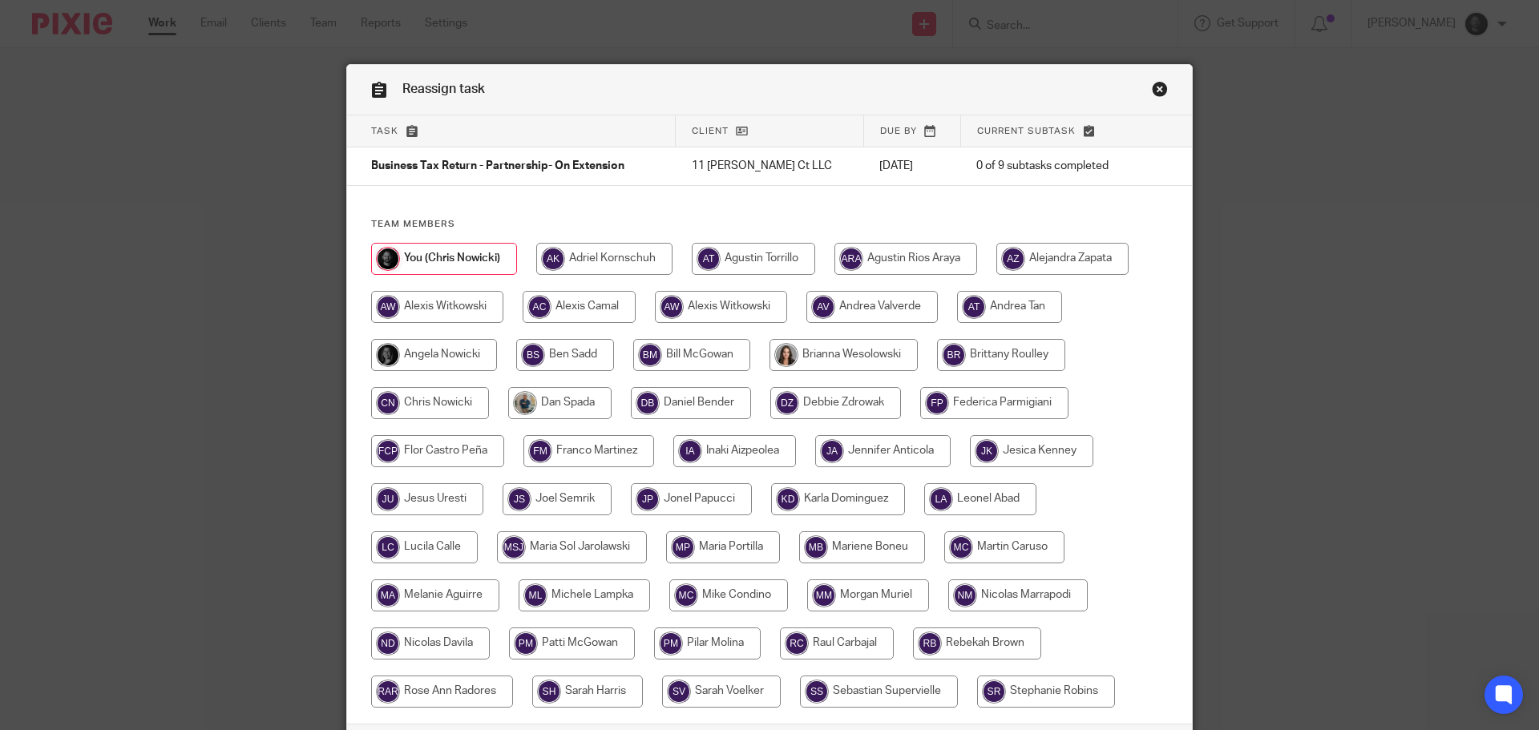
click at [471, 308] on input "radio" at bounding box center [437, 307] width 132 height 32
radio input "true"
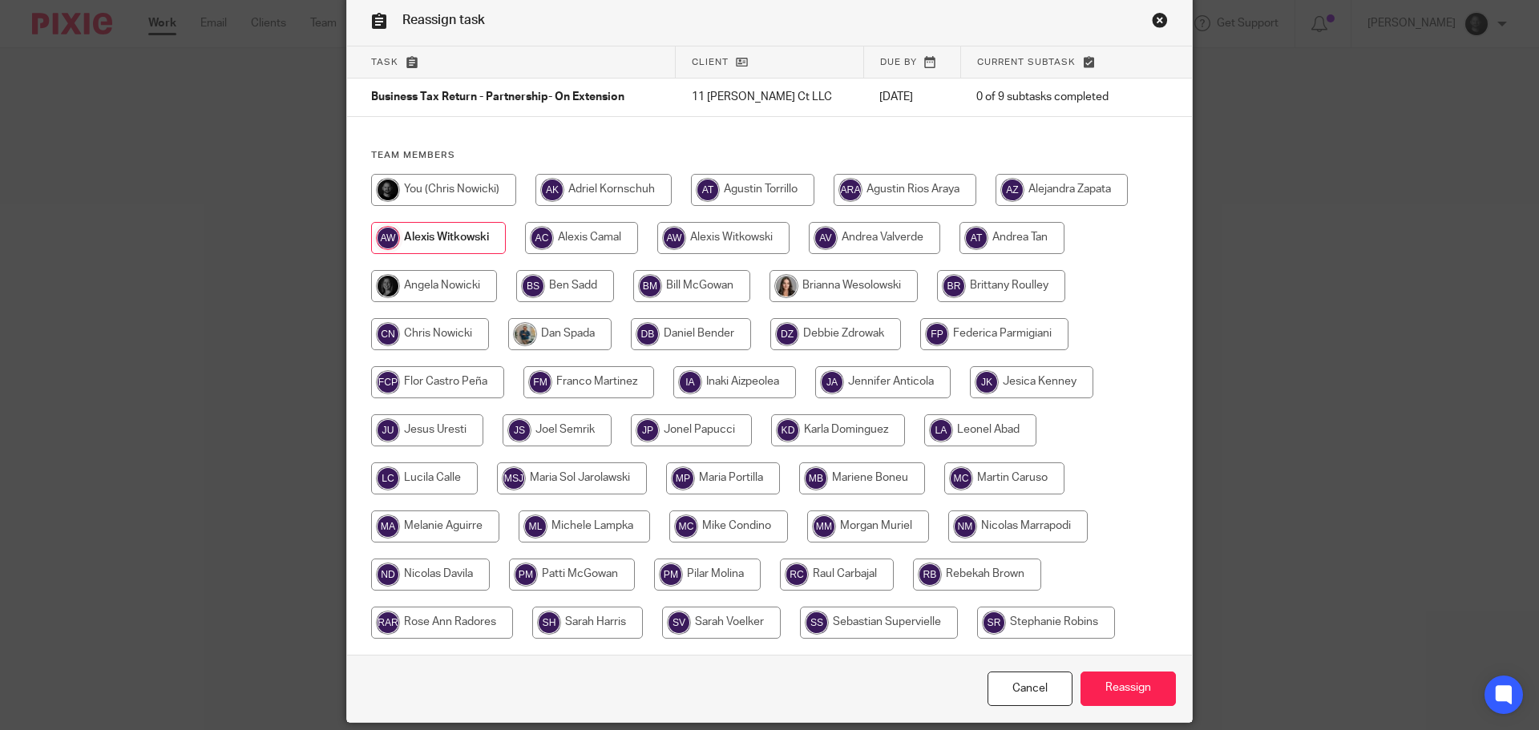
scroll to position [126, 0]
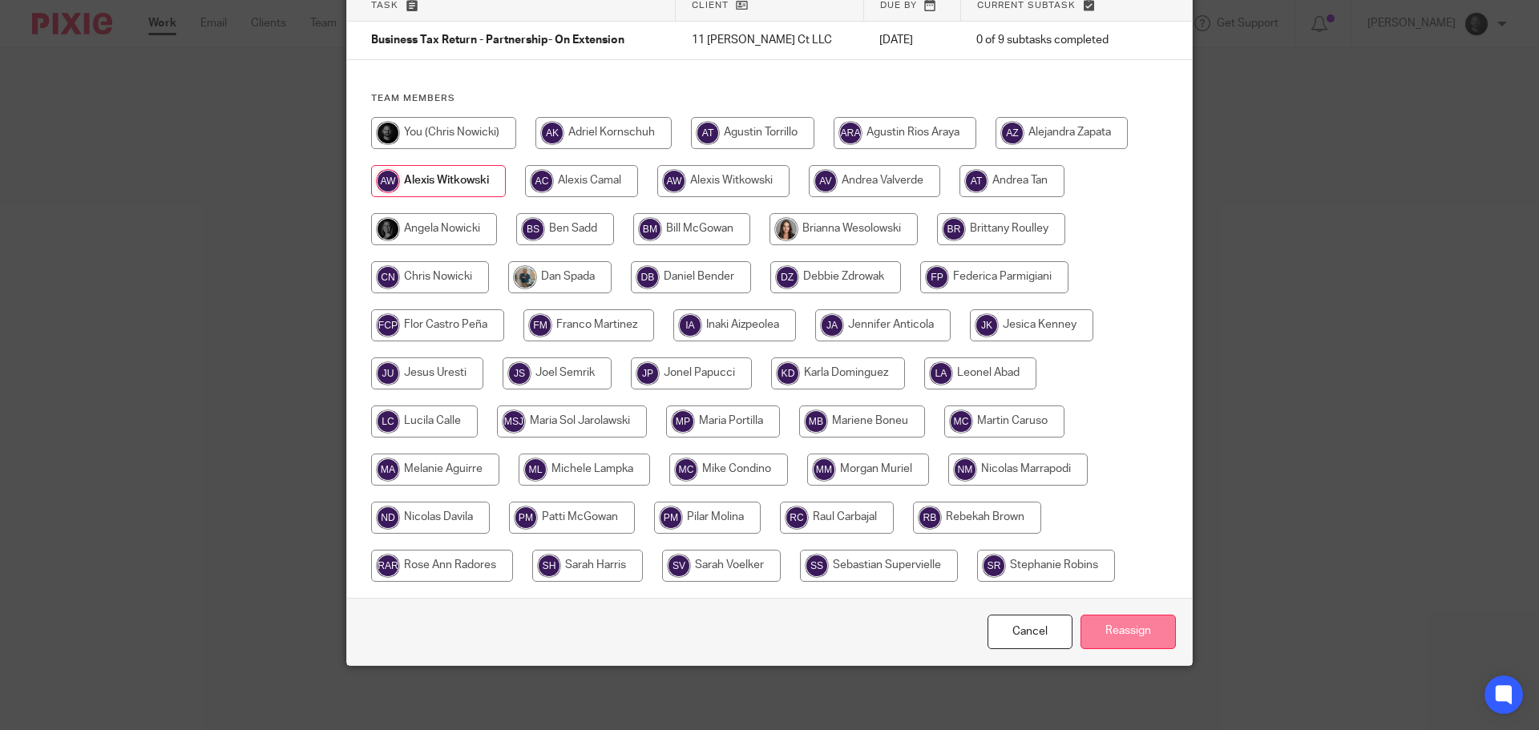
click at [1128, 636] on input "Reassign" at bounding box center [1128, 632] width 95 height 34
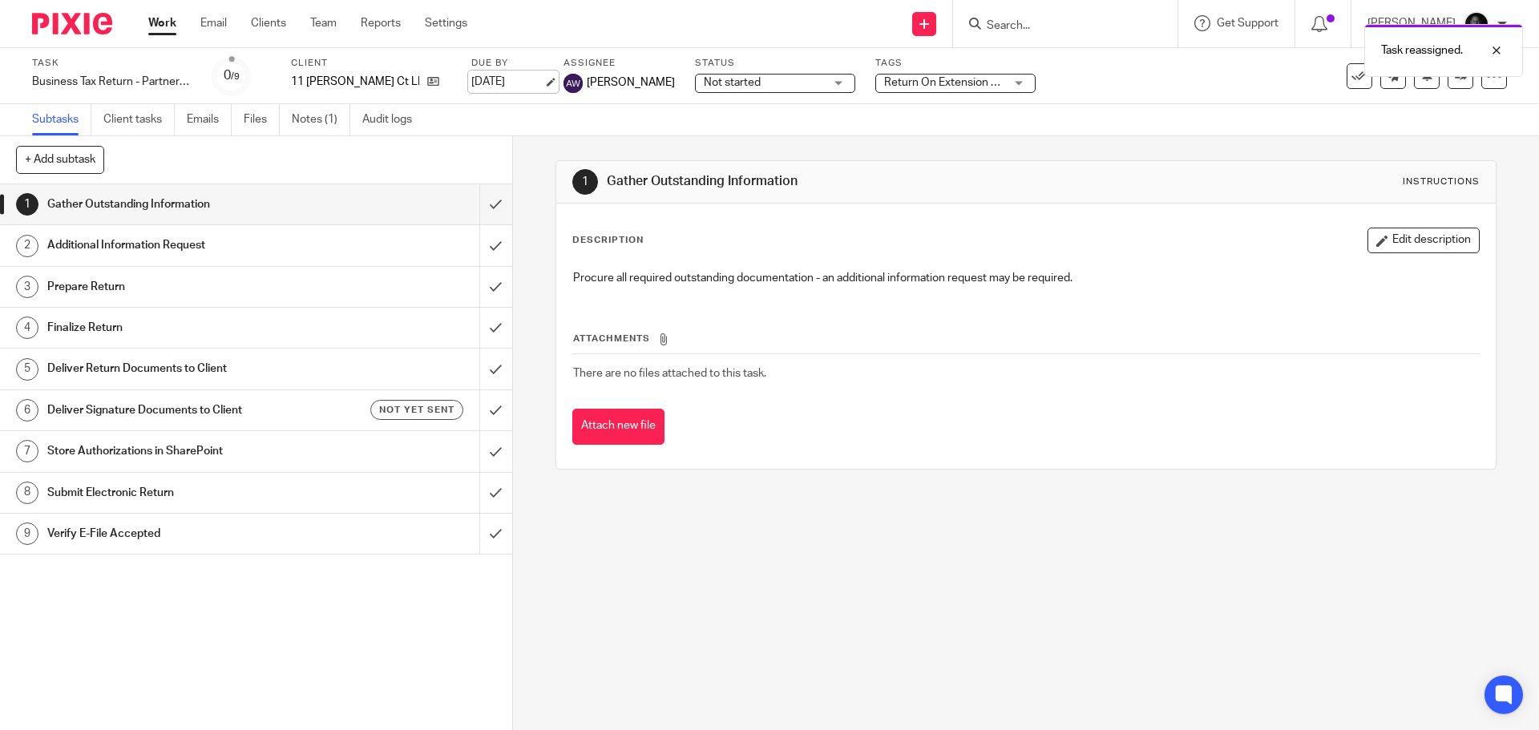
click at [535, 77] on link "[DATE]" at bounding box center [507, 82] width 72 height 17
click at [624, 111] on div "Subtasks Client tasks Emails Files Notes (1) Audit logs" at bounding box center [769, 120] width 1539 height 32
